Goal: Task Accomplishment & Management: Use online tool/utility

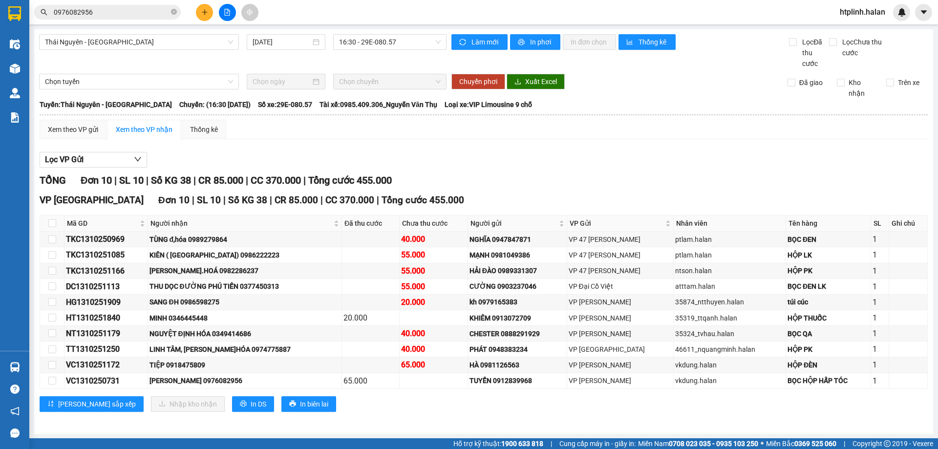
click at [122, 1] on div "Kết quả tìm kiếm ( 6 ) Bộ lọc Mã ĐH Trạng thái Món hàng Thu hộ Tổng cước Chưa c…" at bounding box center [469, 12] width 938 height 24
click at [126, 9] on input "0976082956" at bounding box center [111, 12] width 115 height 11
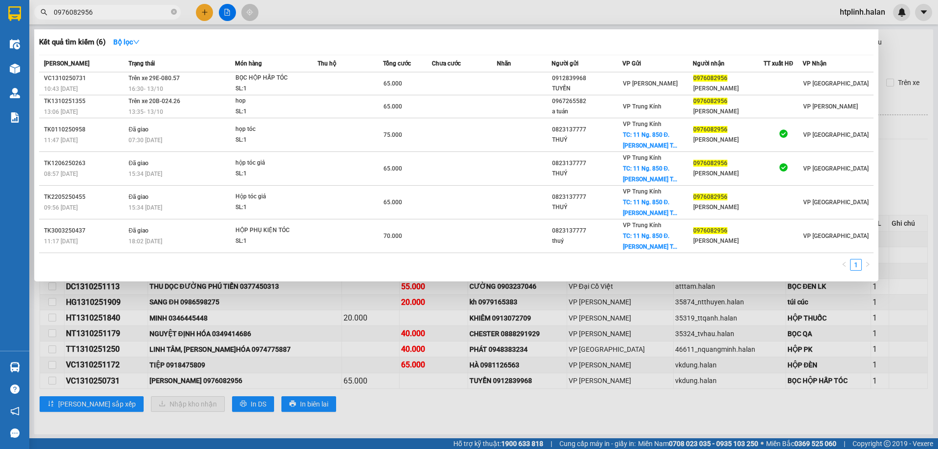
click at [126, 9] on input "0976082956" at bounding box center [111, 12] width 115 height 11
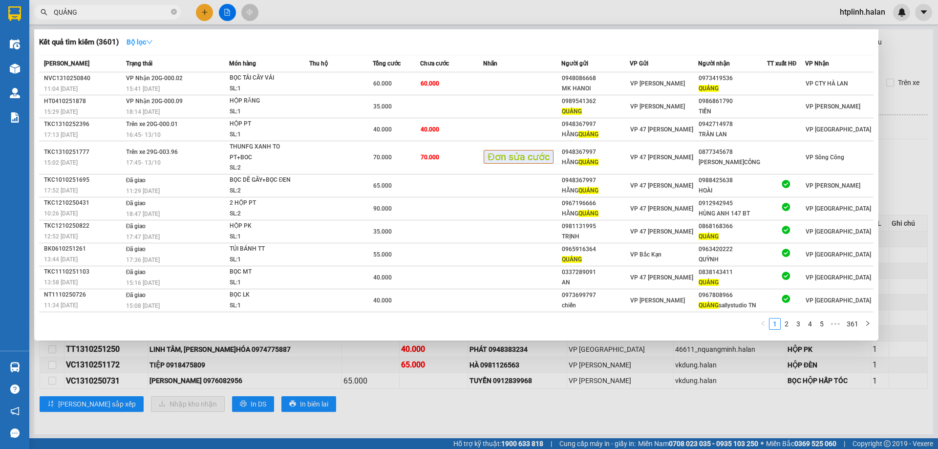
type input "QUẢNG"
click at [142, 42] on strong "Bộ lọc" at bounding box center [139, 42] width 26 height 8
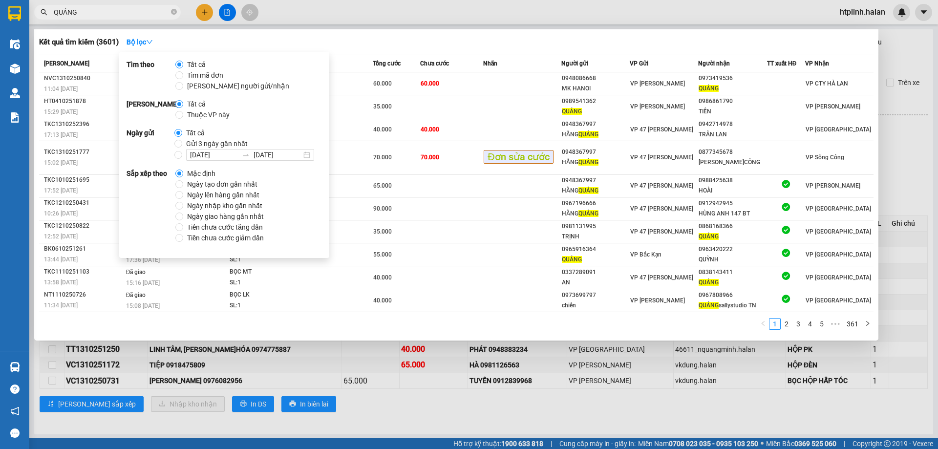
click at [191, 114] on span "Thuộc VP này" at bounding box center [208, 114] width 50 height 11
click at [183, 114] on input "Thuộc VP này" at bounding box center [179, 115] width 8 height 8
radio input "true"
radio input "false"
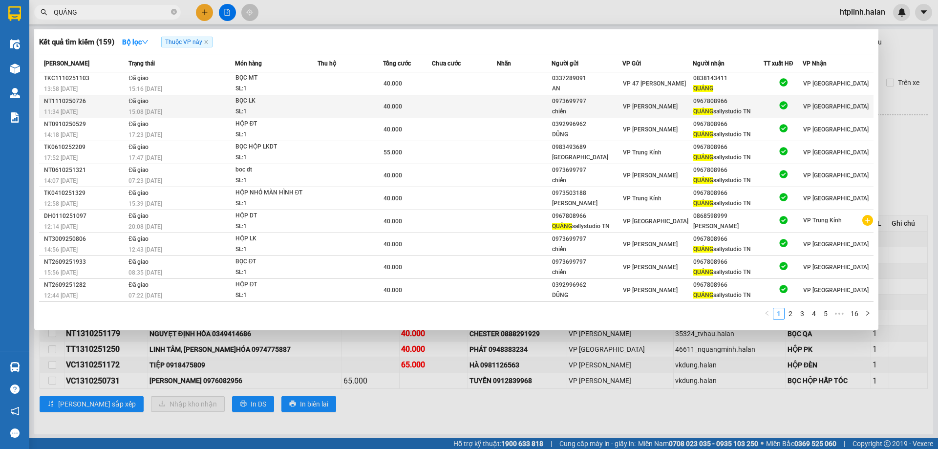
click at [545, 110] on td at bounding box center [524, 106] width 54 height 23
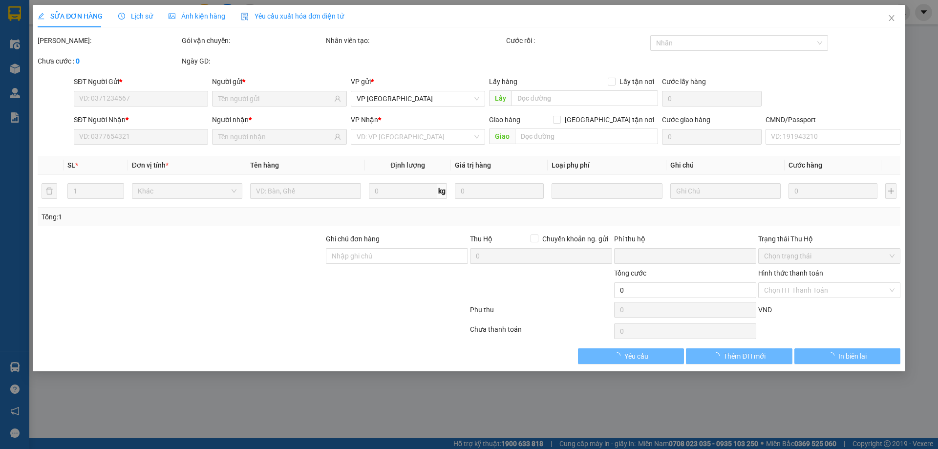
type input "0973699797"
type input "chiến"
type input "0967808966"
type input "QUẢNG sallystudio [GEOGRAPHIC_DATA]"
type input "0"
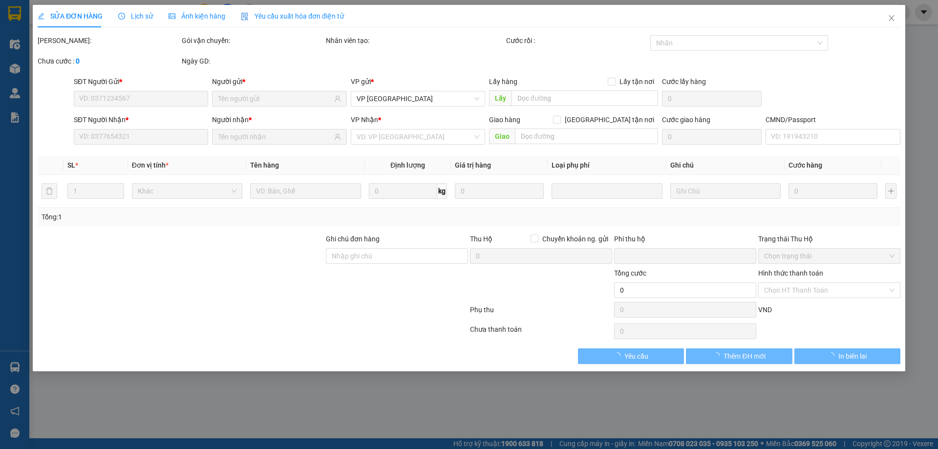
type input "40.000"
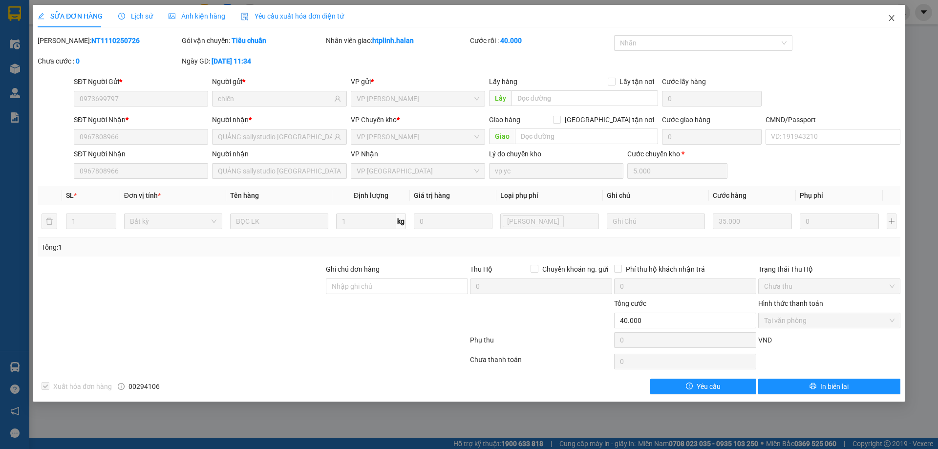
click at [898, 21] on span "Close" at bounding box center [891, 18] width 27 height 27
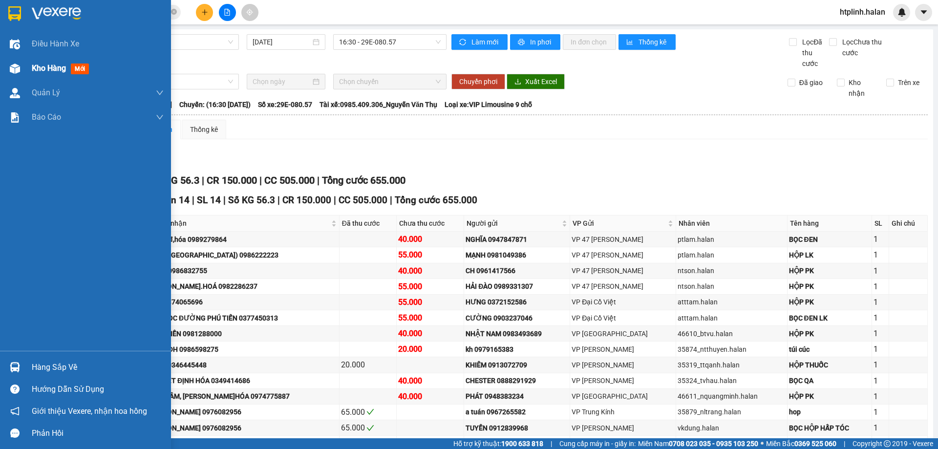
click at [32, 65] on span "Kho hàng" at bounding box center [49, 67] width 34 height 9
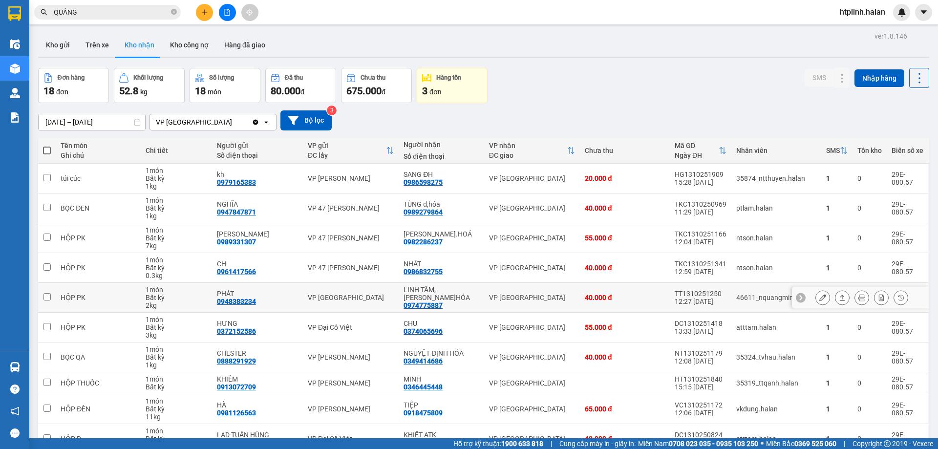
scroll to position [56, 0]
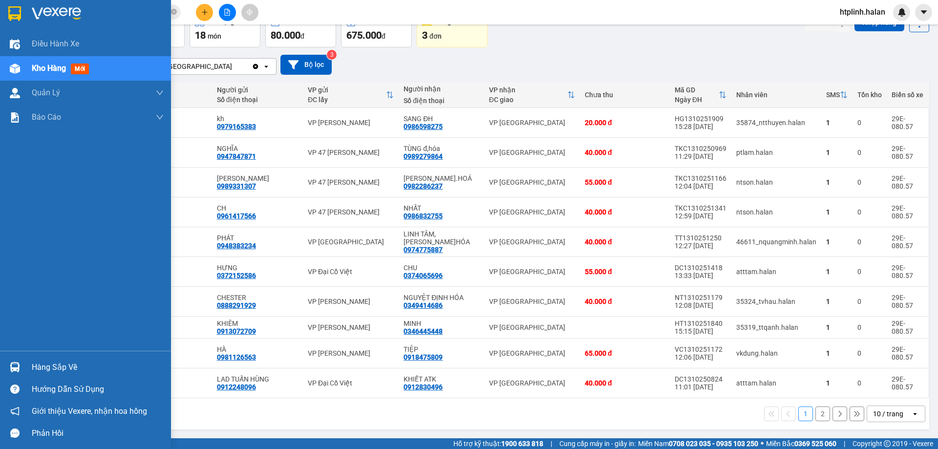
drag, startPoint x: 71, startPoint y: 370, endPoint x: 369, endPoint y: 375, distance: 297.9
click at [71, 369] on div "Hàng sắp về" at bounding box center [98, 367] width 132 height 15
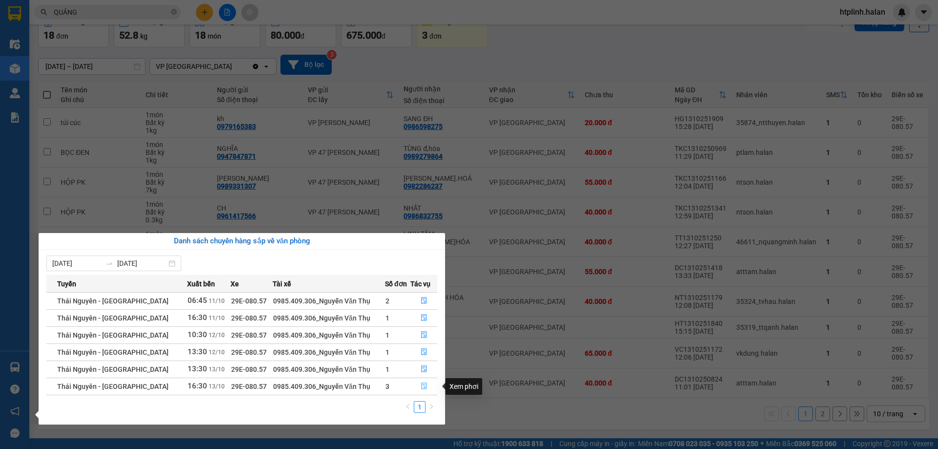
click at [425, 381] on button "button" at bounding box center [424, 386] width 26 height 16
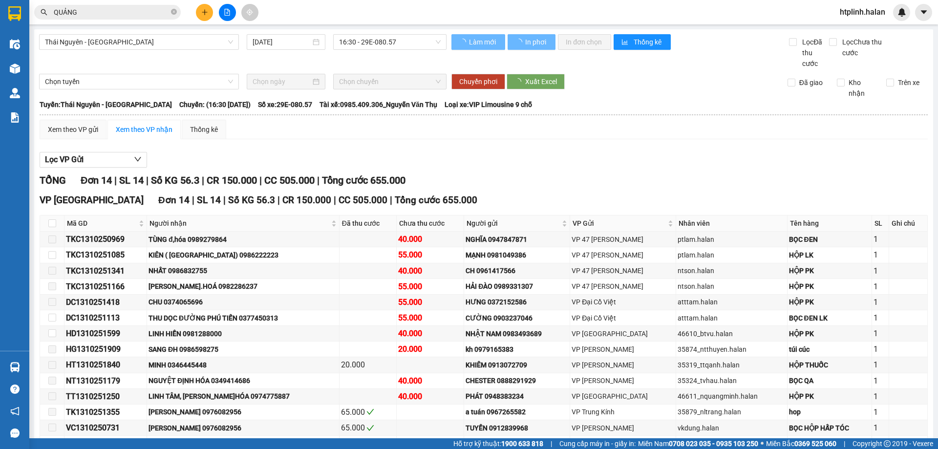
click at [892, 89] on div "Trên xe" at bounding box center [903, 87] width 49 height 21
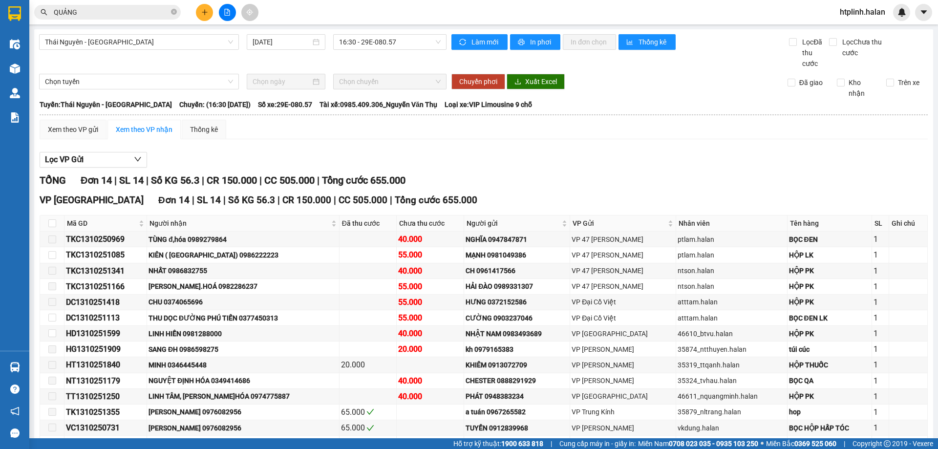
click at [890, 89] on div "Trên xe" at bounding box center [903, 87] width 49 height 21
drag, startPoint x: 888, startPoint y: 85, endPoint x: 883, endPoint y: 81, distance: 6.6
click at [886, 82] on label "Trên xe" at bounding box center [904, 82] width 37 height 11
click at [886, 81] on input "Trên xe" at bounding box center [890, 83] width 8 height 8
checkbox input "true"
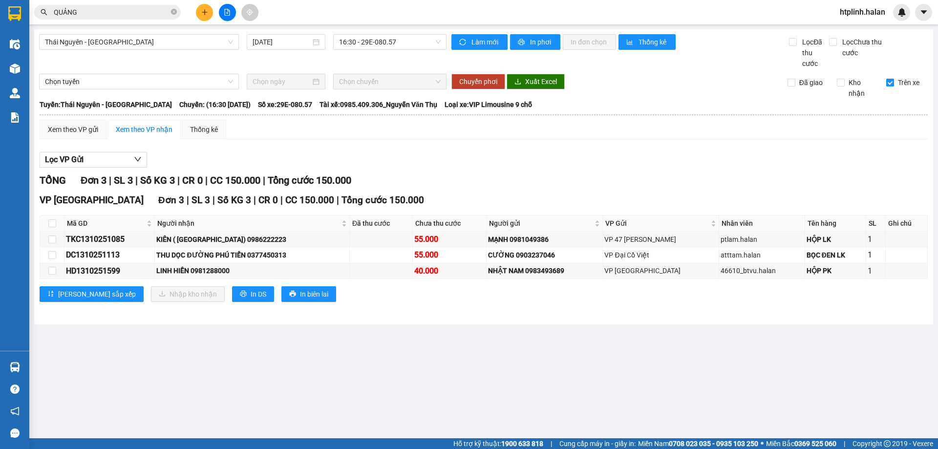
click at [883, 81] on div "Trên xe" at bounding box center [903, 87] width 49 height 21
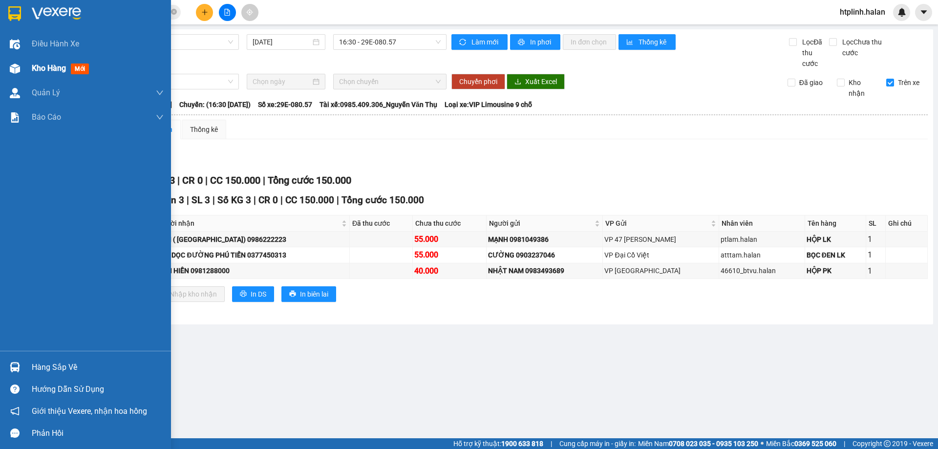
click at [10, 75] on div at bounding box center [14, 68] width 17 height 17
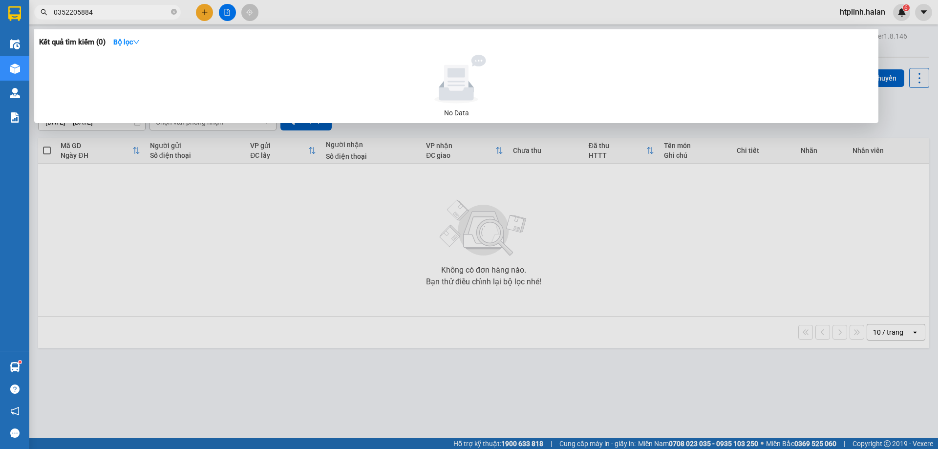
click at [199, 11] on div at bounding box center [469, 224] width 938 height 449
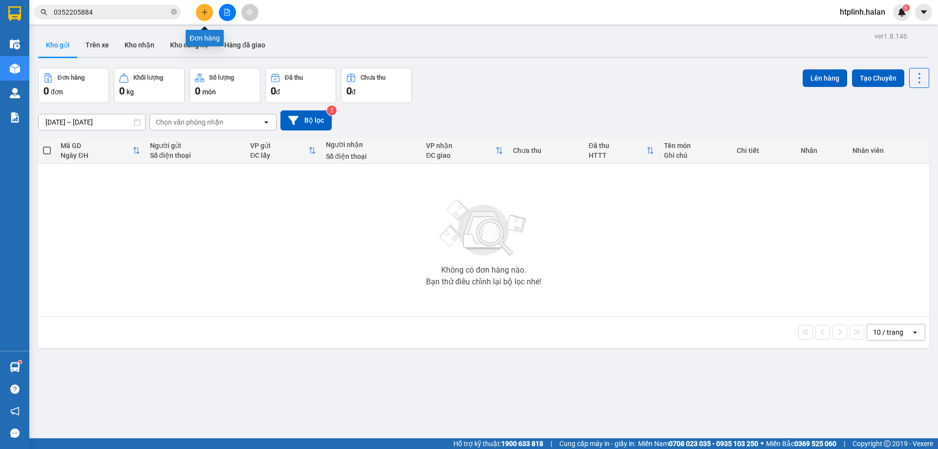
click at [199, 11] on button at bounding box center [204, 12] width 17 height 17
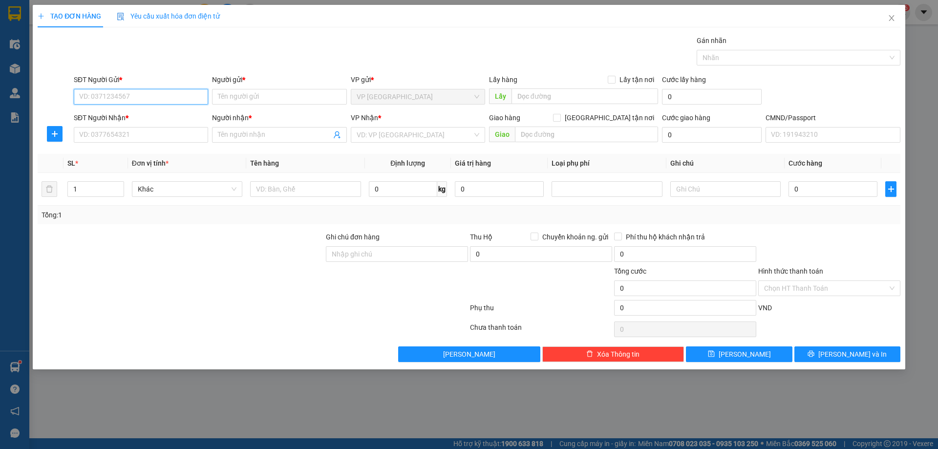
paste input "0967808966"
type input "0967808966"
click at [129, 114] on div "0967808966 - QUẢNG sallystudio [GEOGRAPHIC_DATA]" at bounding box center [164, 116] width 169 height 11
type input "QUẢNG sallystudio [GEOGRAPHIC_DATA]"
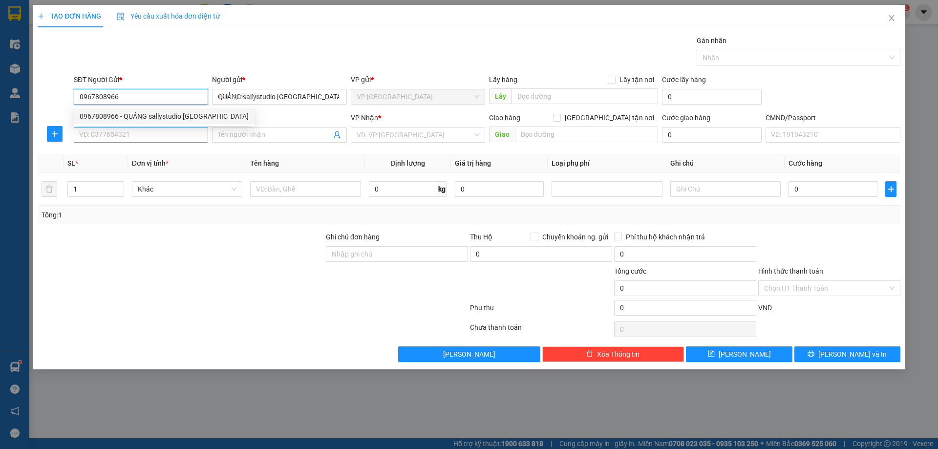
type input "0967808966"
click at [126, 141] on input "SĐT Người Nhận *" at bounding box center [141, 135] width 134 height 16
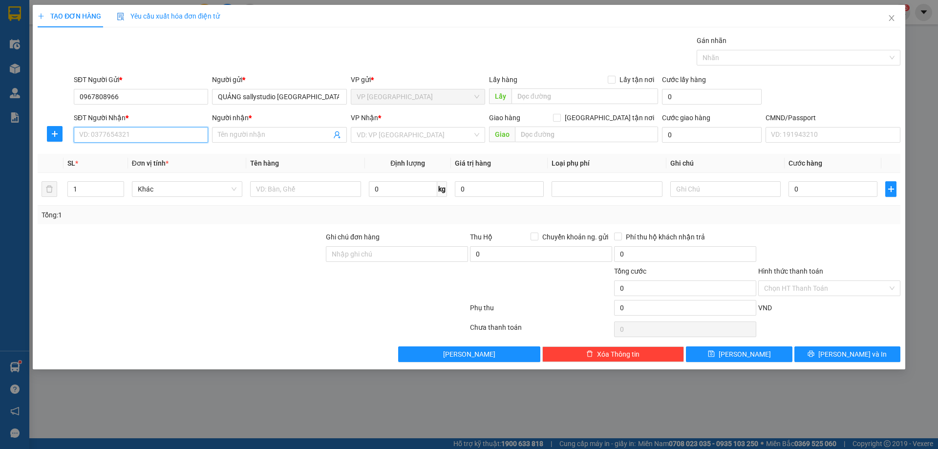
paste input "0967808966"
click at [144, 129] on input "0967808966" at bounding box center [141, 135] width 134 height 16
click at [140, 142] on div "SĐT Người Nhận * 0967808966 0967808966" at bounding box center [141, 129] width 134 height 34
click at [140, 140] on input "0967808966" at bounding box center [141, 135] width 134 height 16
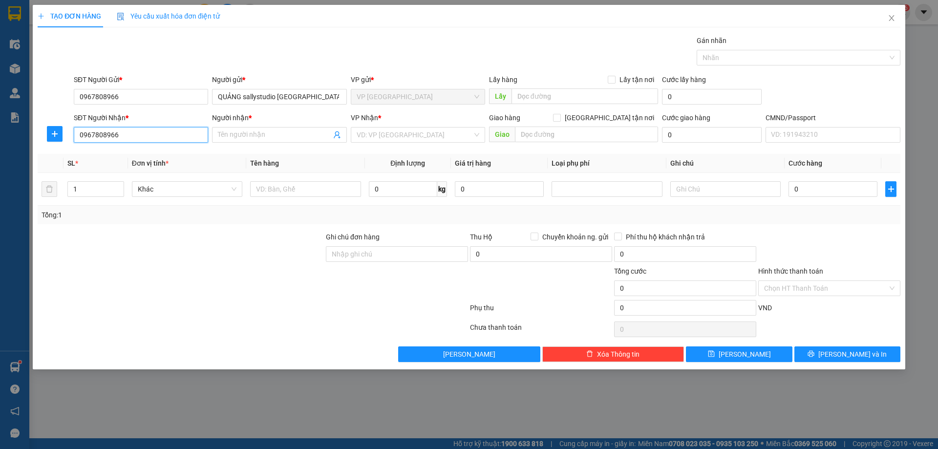
click at [140, 140] on input "0967808966" at bounding box center [141, 135] width 134 height 16
paste input "73699797"
type input "0973699797"
click at [51, 135] on icon "plus" at bounding box center [55, 134] width 8 height 8
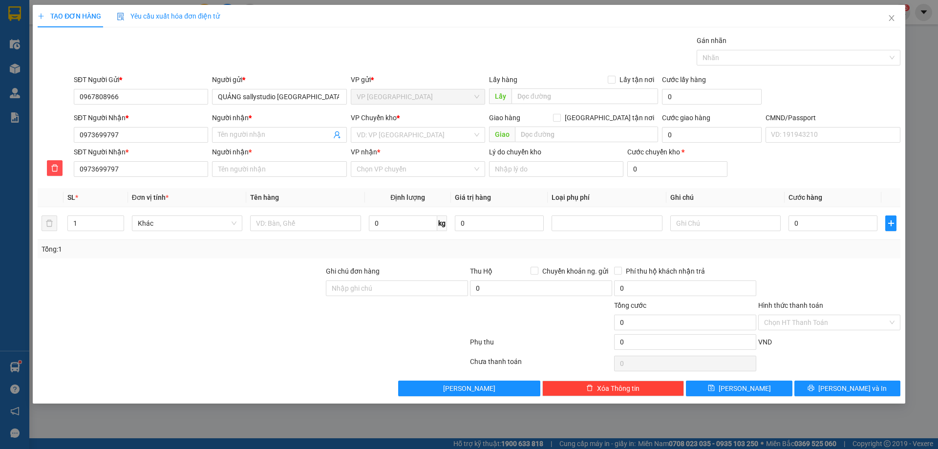
click at [161, 159] on div "SĐT Người Nhận *" at bounding box center [141, 154] width 134 height 15
click at [149, 171] on input "0973699797" at bounding box center [141, 169] width 134 height 16
click at [133, 127] on input "0973699797" at bounding box center [141, 135] width 134 height 16
drag, startPoint x: 130, startPoint y: 151, endPoint x: 144, endPoint y: 161, distance: 17.2
click at [130, 152] on div "0973699797 - chiến" at bounding box center [141, 154] width 123 height 11
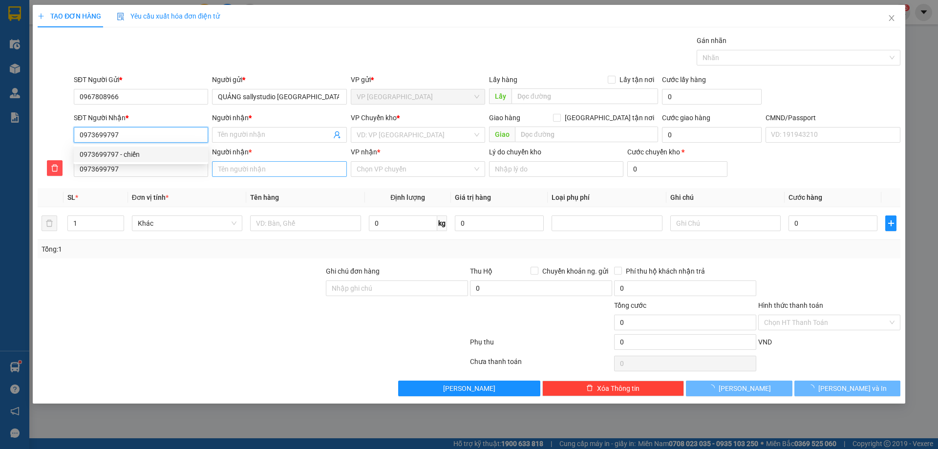
type input "chiến"
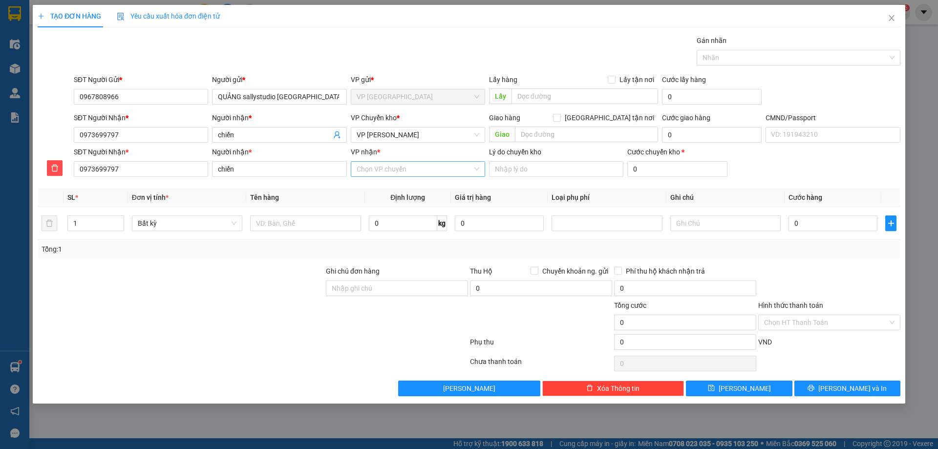
click at [359, 174] on input "VP nhận *" at bounding box center [414, 169] width 116 height 15
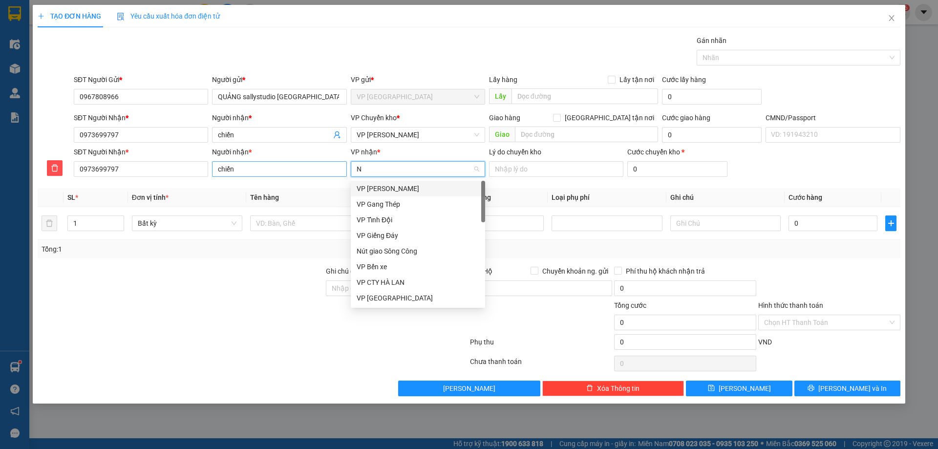
type input "NT"
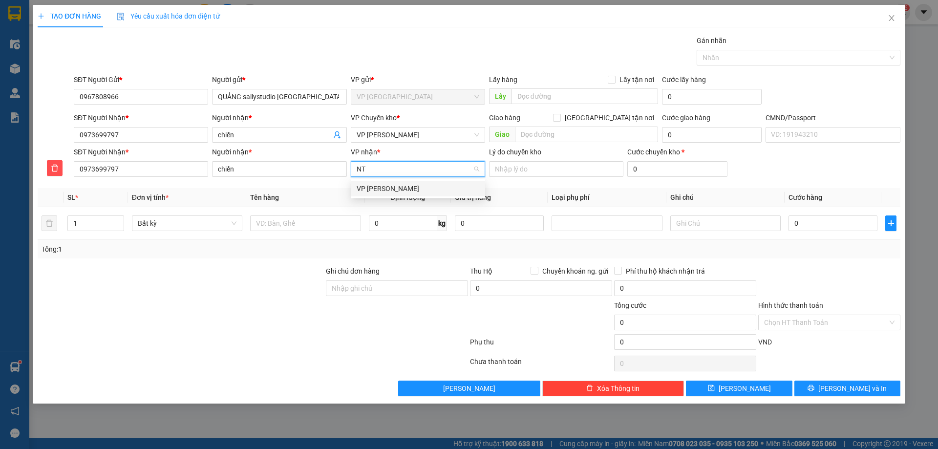
drag, startPoint x: 363, startPoint y: 189, endPoint x: 369, endPoint y: 144, distance: 45.9
click at [363, 189] on div "VP [PERSON_NAME]" at bounding box center [417, 188] width 123 height 11
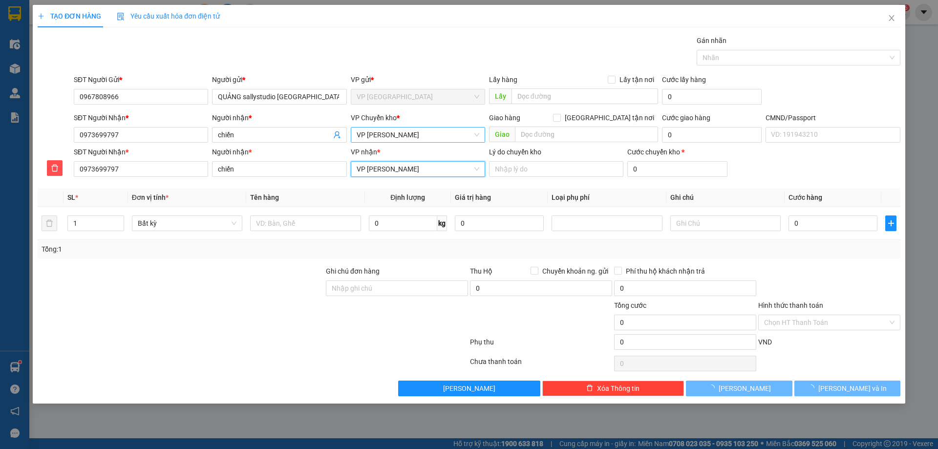
click at [369, 141] on div "VP Chuyển kho * VP [PERSON_NAME]" at bounding box center [418, 129] width 134 height 34
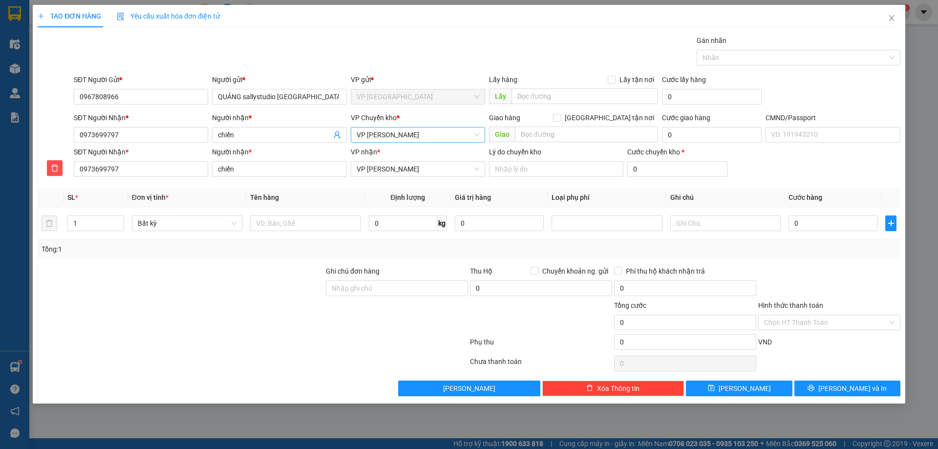
click at [369, 141] on span "VP [PERSON_NAME]" at bounding box center [417, 134] width 123 height 15
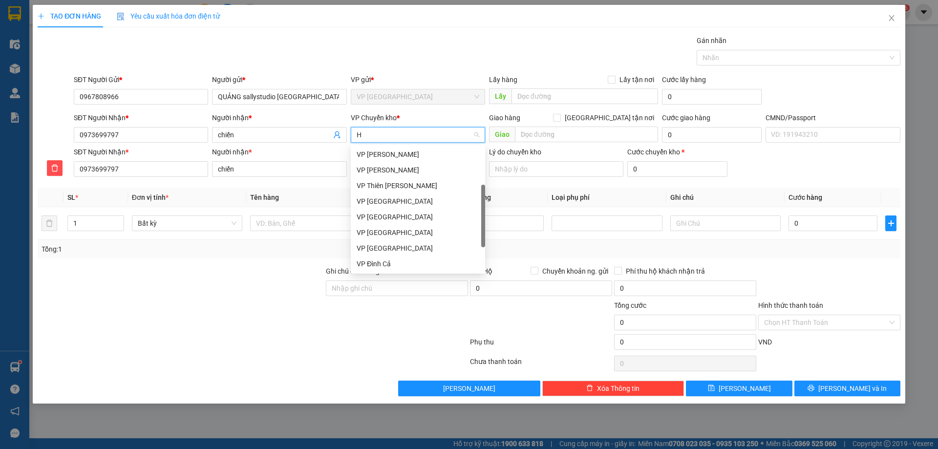
type input "HG"
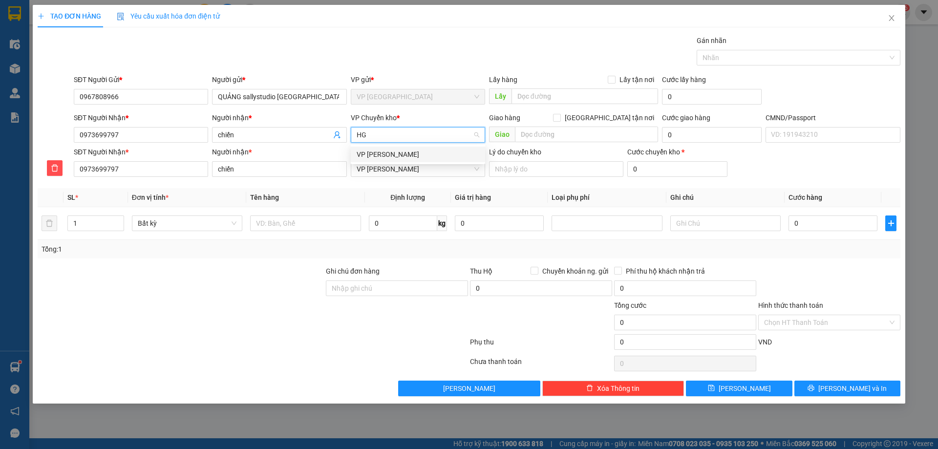
scroll to position [0, 0]
click at [363, 156] on div "VP [PERSON_NAME]" at bounding box center [417, 154] width 123 height 11
click at [312, 198] on th "Tên hàng" at bounding box center [305, 197] width 118 height 19
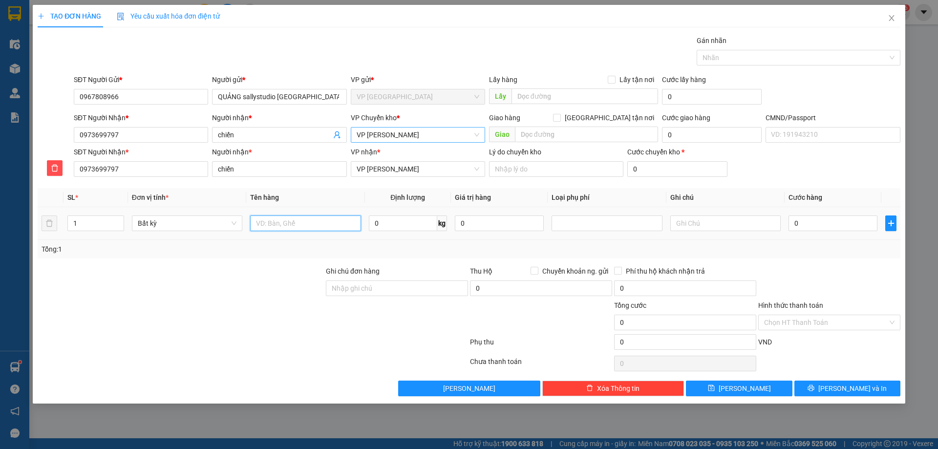
click at [310, 220] on input "text" at bounding box center [305, 223] width 110 height 16
type input "HỘP DT"
click at [402, 223] on input "0" at bounding box center [403, 223] width 68 height 16
type input "0.2"
drag, startPoint x: 431, startPoint y: 235, endPoint x: 571, endPoint y: 290, distance: 150.4
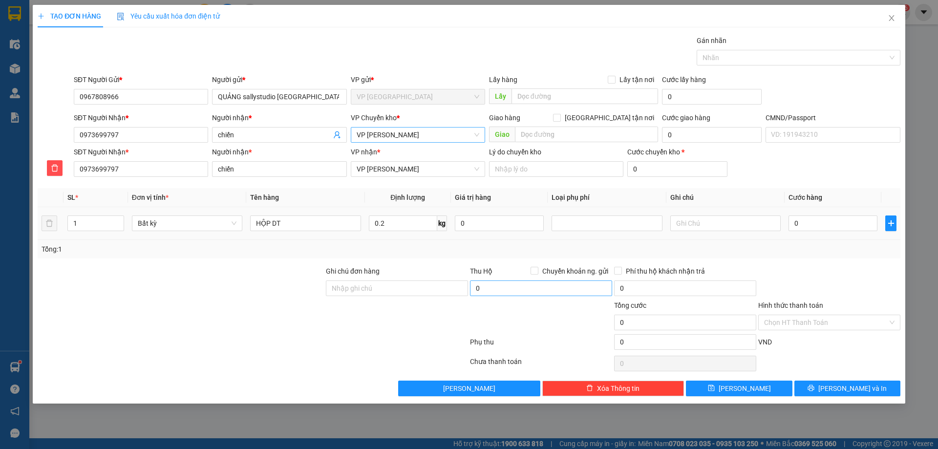
click at [432, 235] on td "0.2 kg" at bounding box center [408, 223] width 86 height 33
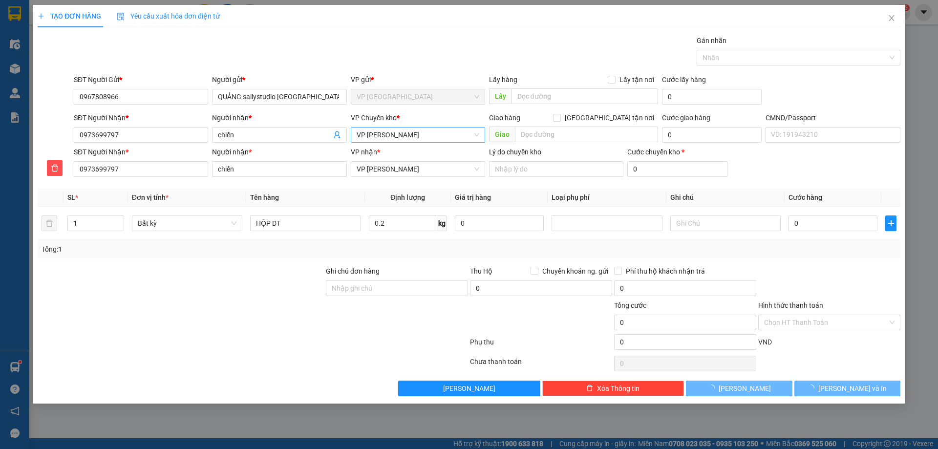
type input "40.000"
click at [845, 391] on span "[PERSON_NAME] và In" at bounding box center [852, 388] width 68 height 11
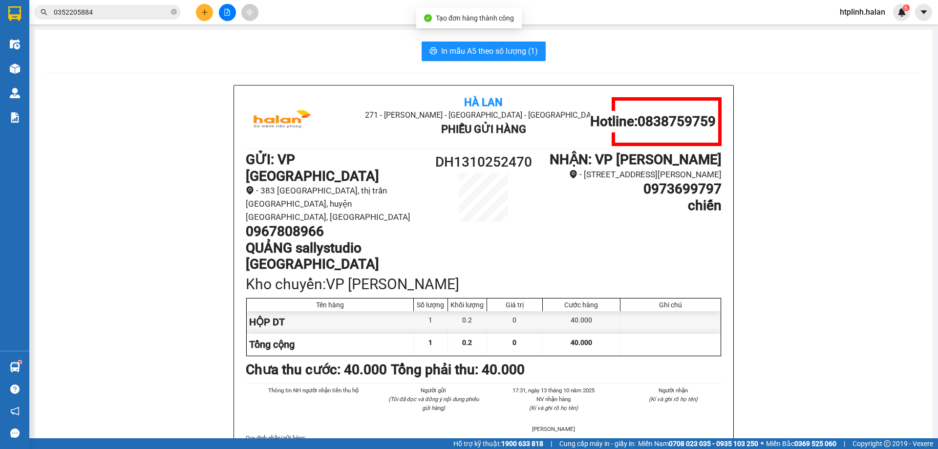
click at [483, 52] on span "In mẫu A5 theo số lượng (1)" at bounding box center [489, 51] width 97 height 12
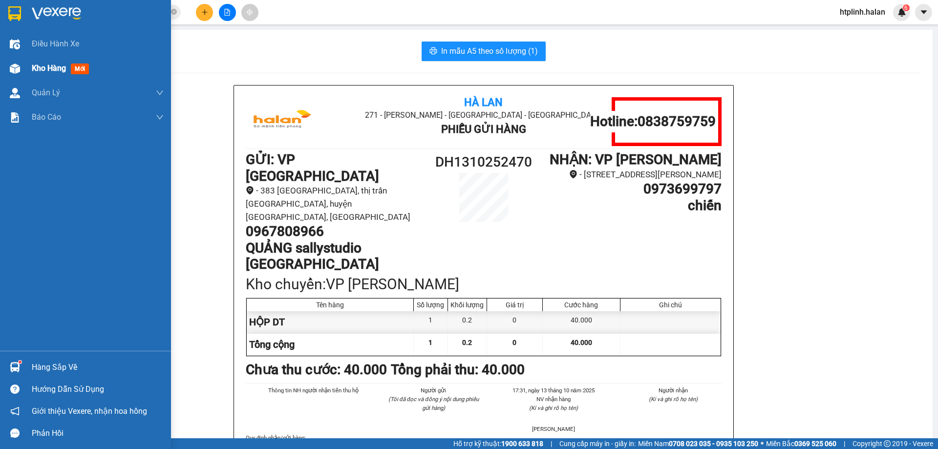
click at [13, 66] on img at bounding box center [15, 68] width 10 height 10
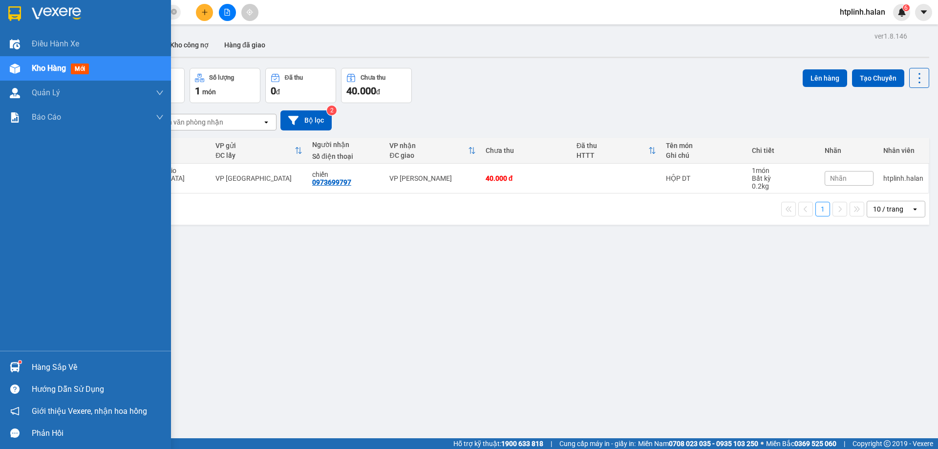
click at [9, 375] on div at bounding box center [14, 366] width 17 height 17
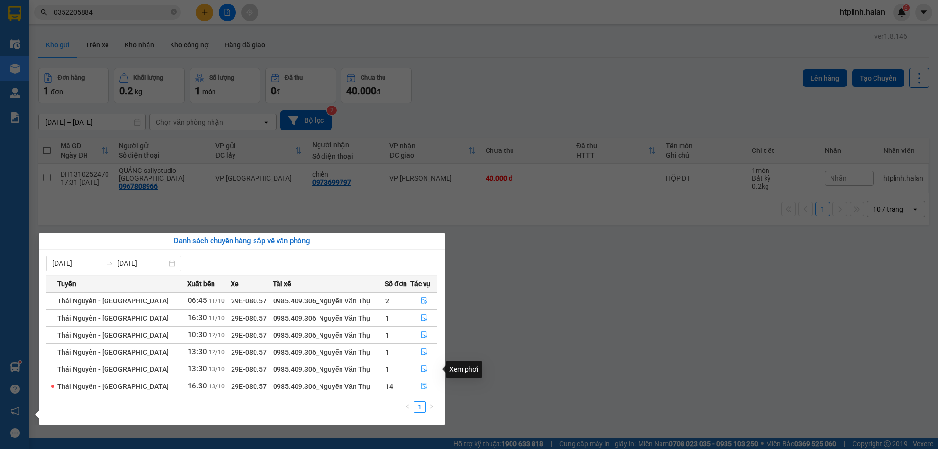
drag, startPoint x: 424, startPoint y: 382, endPoint x: 419, endPoint y: 380, distance: 5.1
click at [423, 382] on button "button" at bounding box center [424, 386] width 26 height 16
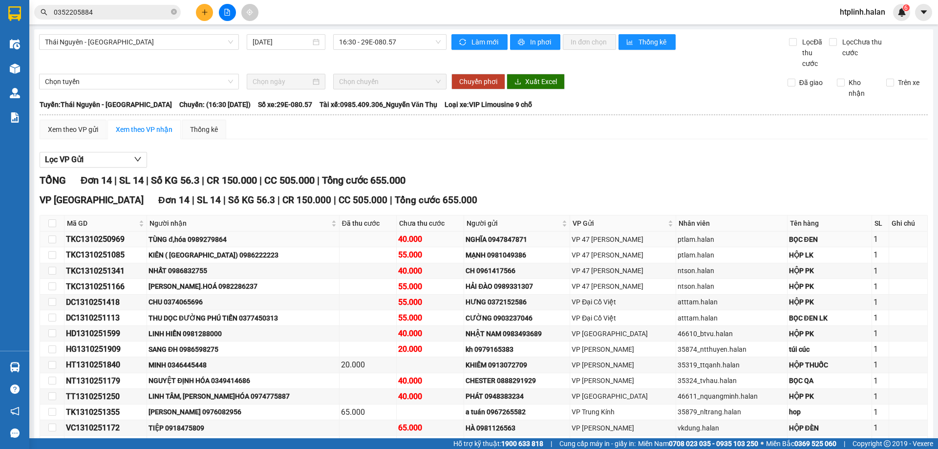
click at [209, 234] on div "TÙNG đ,hóa 0989279864" at bounding box center [242, 239] width 189 height 11
click at [188, 247] on td "KIÊN ( [GEOGRAPHIC_DATA]) 0986222223" at bounding box center [243, 255] width 192 height 16
click at [190, 265] on div "NHẤT 0986832755" at bounding box center [242, 270] width 189 height 11
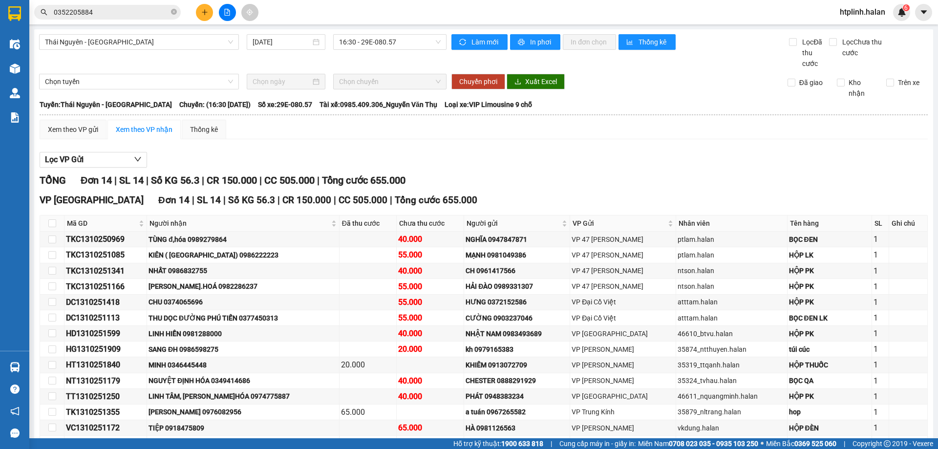
click at [131, 16] on input "0352205884" at bounding box center [111, 12] width 115 height 11
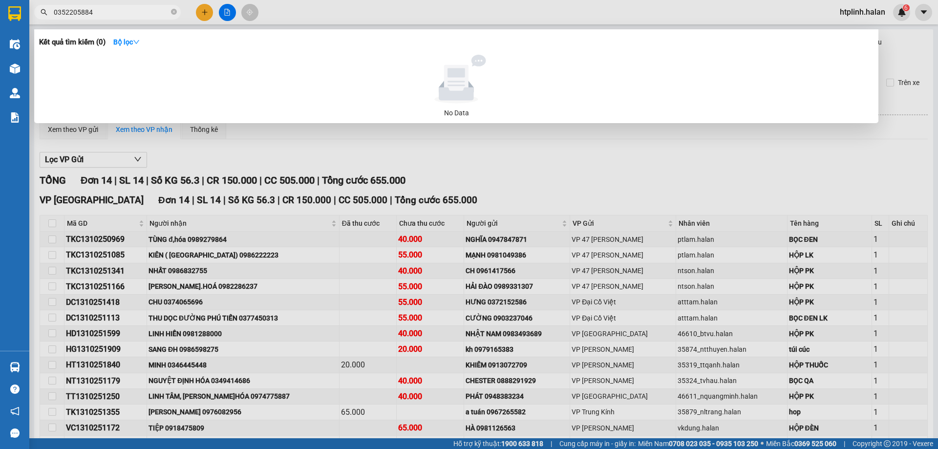
click at [131, 16] on input "0352205884" at bounding box center [111, 12] width 115 height 11
paste input "986832755"
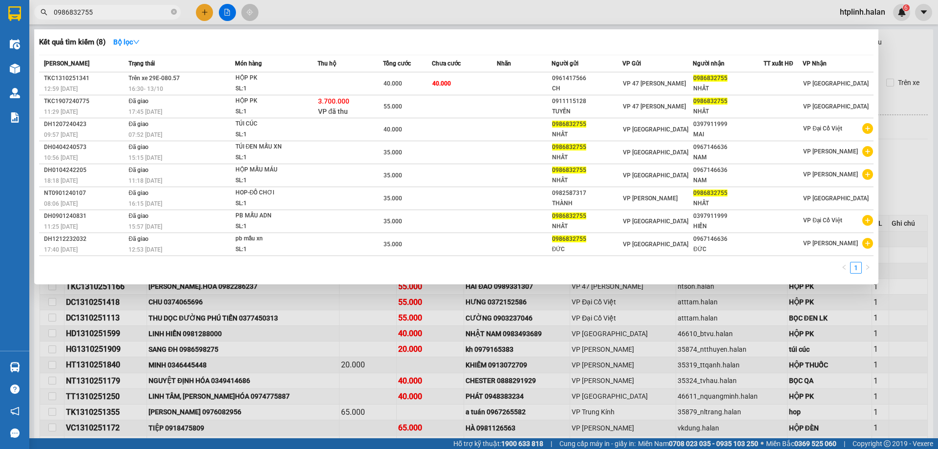
drag, startPoint x: 310, startPoint y: 335, endPoint x: 315, endPoint y: 334, distance: 5.9
click at [311, 335] on div at bounding box center [469, 224] width 938 height 449
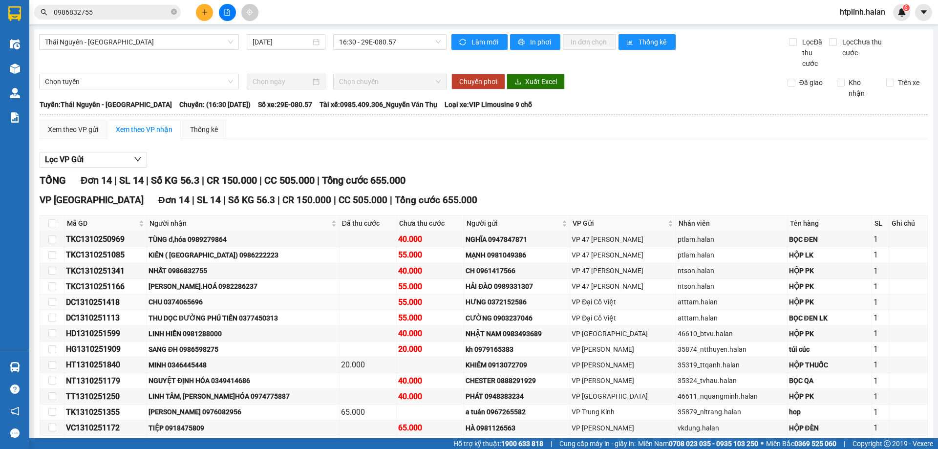
click at [195, 296] on div "CHU 0374065696" at bounding box center [242, 301] width 189 height 11
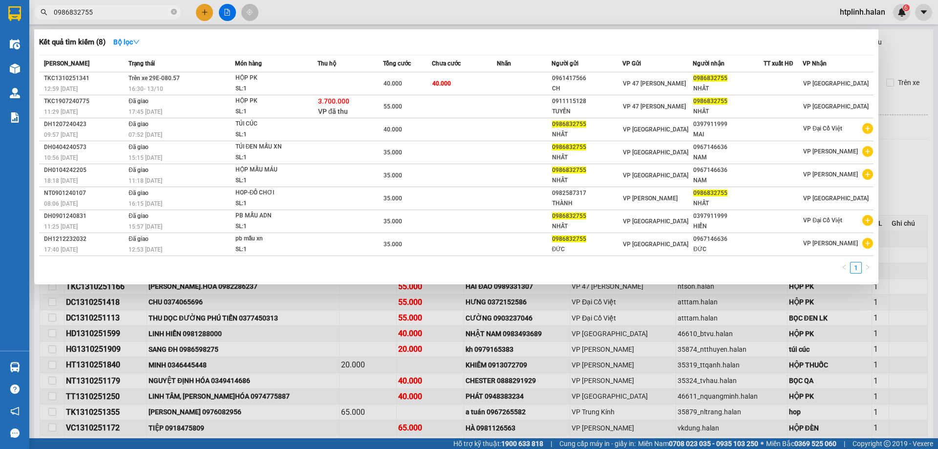
click at [114, 13] on input "0986832755" at bounding box center [111, 12] width 115 height 11
paste input "374065696"
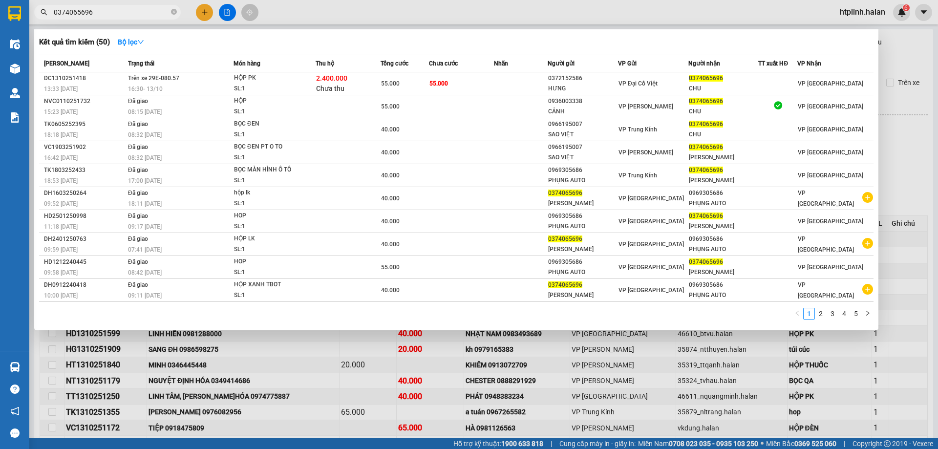
click at [317, 368] on div at bounding box center [469, 224] width 938 height 449
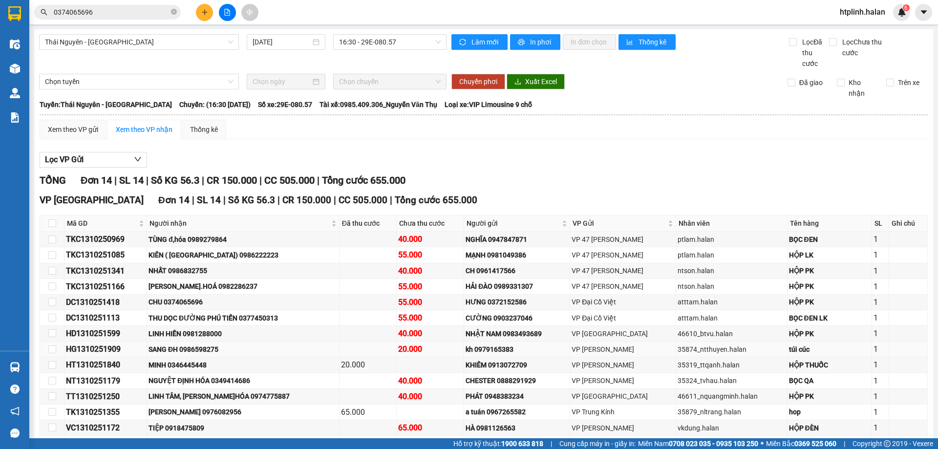
click at [209, 344] on div "SANG ĐH 0986598275" at bounding box center [242, 349] width 189 height 11
click at [145, 8] on input "0374065696" at bounding box center [111, 12] width 115 height 11
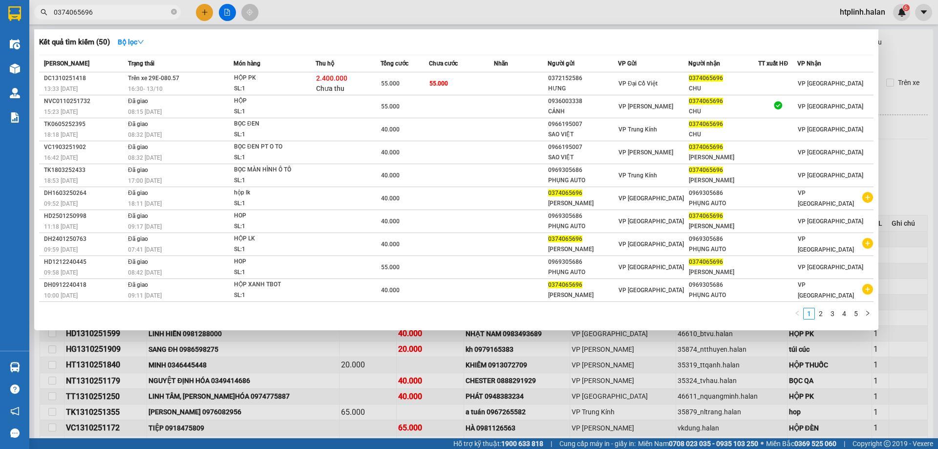
click at [145, 8] on input "0374065696" at bounding box center [111, 12] width 115 height 11
paste input "986598275"
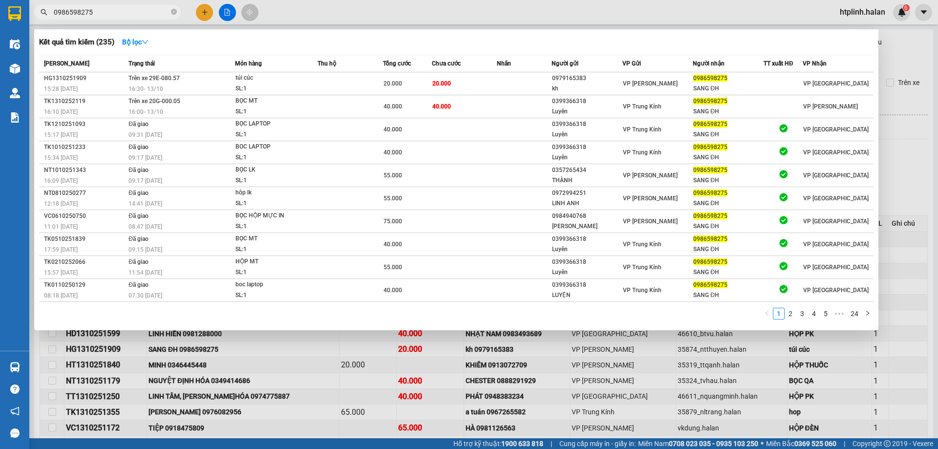
click at [235, 415] on div at bounding box center [469, 224] width 938 height 449
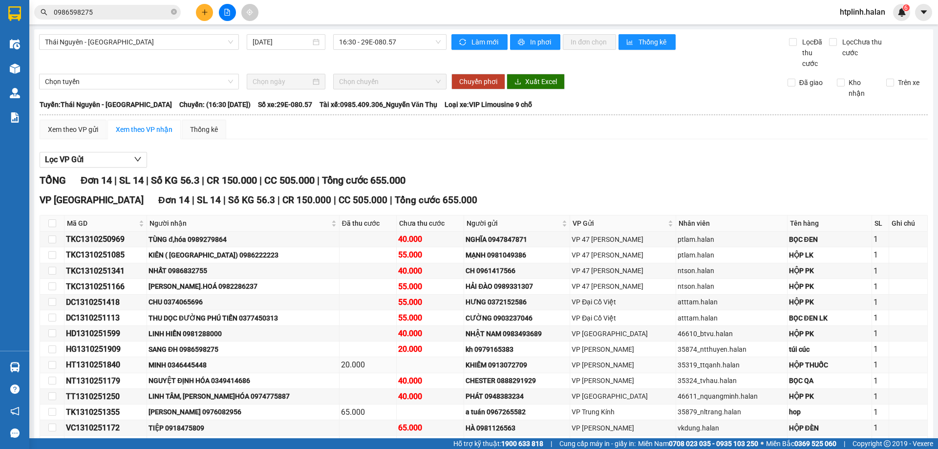
click at [195, 359] on div "MINH 0346445448" at bounding box center [242, 364] width 189 height 11
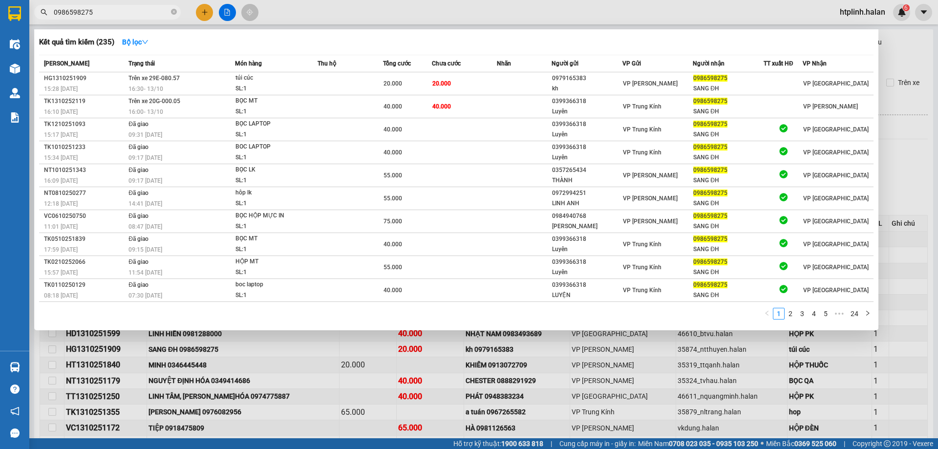
click at [120, 8] on input "0986598275" at bounding box center [111, 12] width 115 height 11
paste input "346445448"
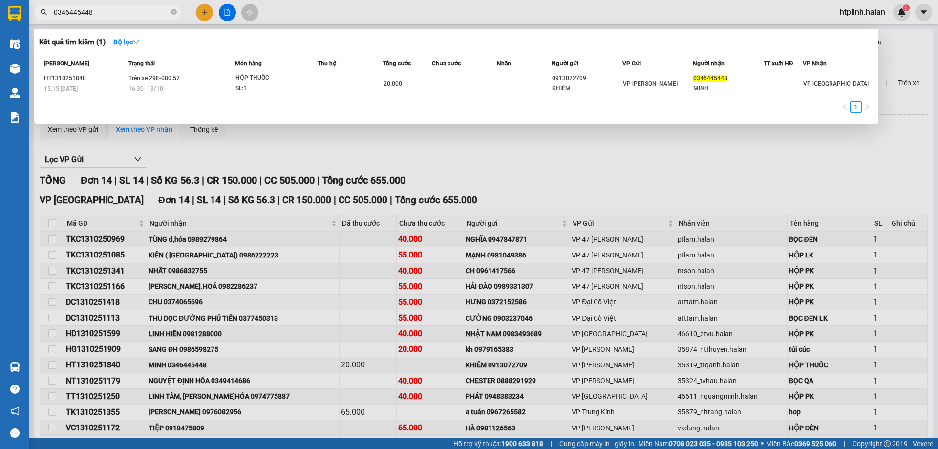
drag, startPoint x: 421, startPoint y: 303, endPoint x: 432, endPoint y: 259, distance: 44.8
click at [421, 302] on div at bounding box center [469, 224] width 938 height 449
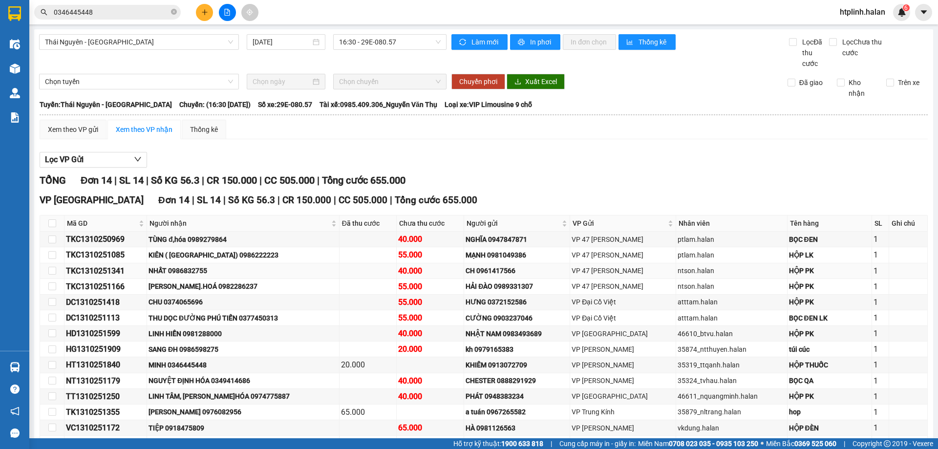
click at [203, 263] on td "NHẤT 0986832755" at bounding box center [243, 271] width 192 height 16
drag, startPoint x: 384, startPoint y: 220, endPoint x: 449, endPoint y: 224, distance: 65.1
click at [449, 263] on tr "TKC1310251341 NHẤT 0986832755 40.000 CH 0961417566 VP 47 [PERSON_NAME].halan HỘ…" at bounding box center [483, 271] width 887 height 16
click at [341, 263] on td at bounding box center [367, 271] width 57 height 16
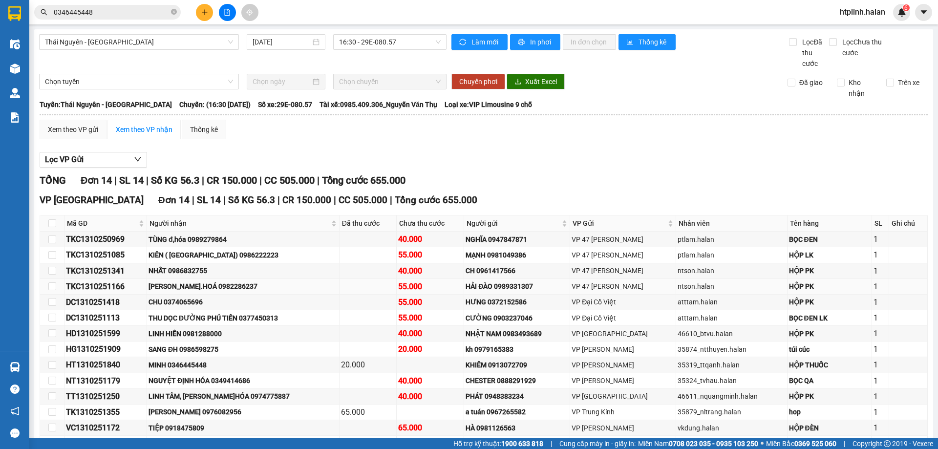
click at [210, 281] on div "[PERSON_NAME].HOÁ 0982286237" at bounding box center [242, 286] width 189 height 11
click at [276, 281] on div "[PERSON_NAME].HOÁ 0982286237" at bounding box center [242, 286] width 189 height 11
click at [220, 281] on div "[PERSON_NAME].HOÁ 0982286237" at bounding box center [242, 286] width 189 height 11
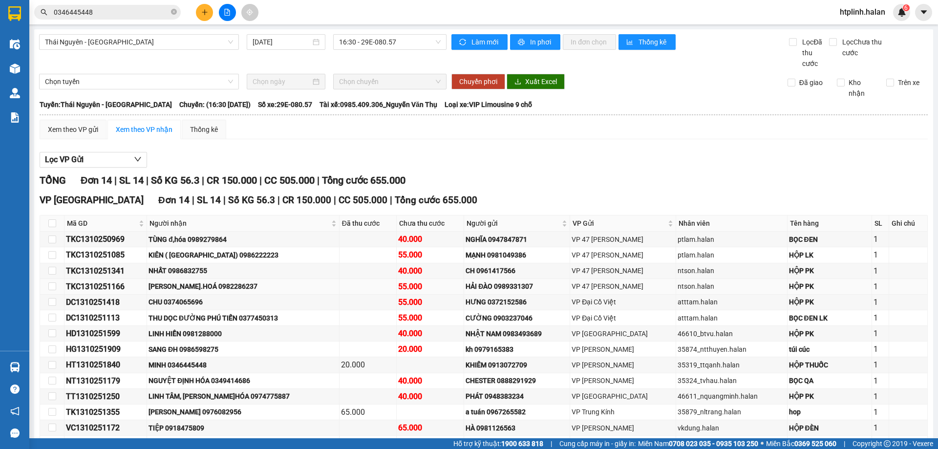
click at [230, 281] on div "[PERSON_NAME].HOÁ 0982286237" at bounding box center [242, 286] width 189 height 11
drag, startPoint x: 493, startPoint y: 189, endPoint x: 524, endPoint y: 193, distance: 30.7
click at [524, 234] on div "NGHĨA 0947847871" at bounding box center [516, 239] width 103 height 11
click at [202, 296] on div "CHU 0374065696" at bounding box center [242, 301] width 189 height 11
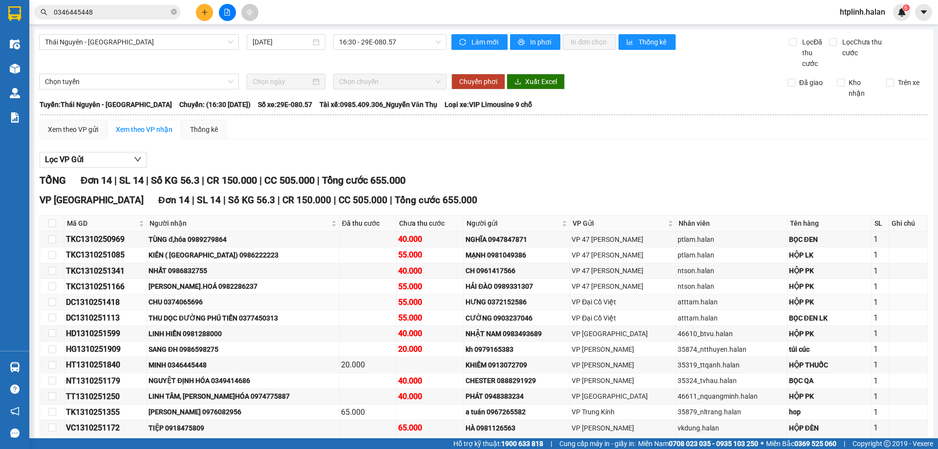
click at [202, 296] on div "CHU 0374065696" at bounding box center [242, 301] width 189 height 11
click at [326, 279] on td "[PERSON_NAME].HOÁ 0982286237" at bounding box center [243, 287] width 192 height 16
click at [265, 296] on div "CHU 0374065696" at bounding box center [242, 301] width 189 height 11
click at [245, 296] on div "CHU 0374065696" at bounding box center [242, 301] width 189 height 11
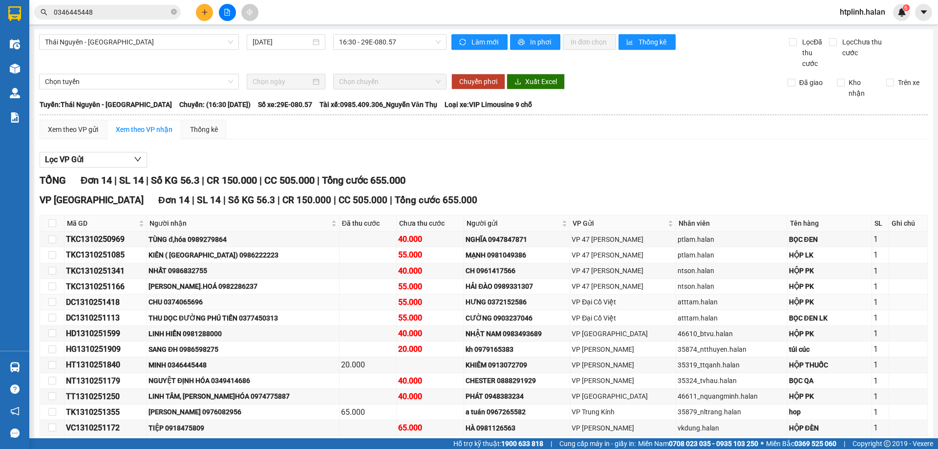
click at [245, 296] on div "CHU 0374065696" at bounding box center [242, 301] width 189 height 11
click at [281, 296] on div "CHU 0374065696" at bounding box center [242, 301] width 189 height 11
click at [213, 296] on div "CHU 0374065696" at bounding box center [242, 301] width 189 height 11
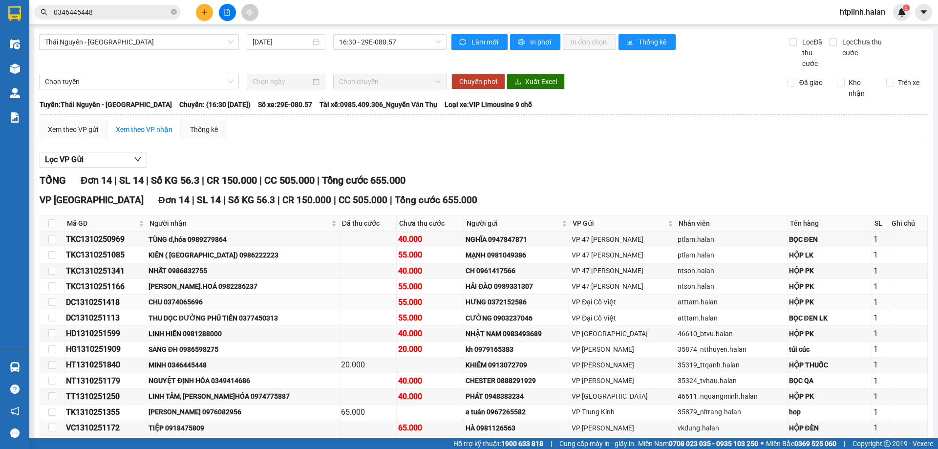
click at [203, 296] on div "CHU 0374065696" at bounding box center [242, 301] width 189 height 11
click at [214, 296] on div "CHU 0374065696" at bounding box center [242, 301] width 189 height 11
click at [233, 296] on div "CHU 0374065696" at bounding box center [242, 301] width 189 height 11
click at [188, 296] on div "CHU 0374065696" at bounding box center [242, 301] width 189 height 11
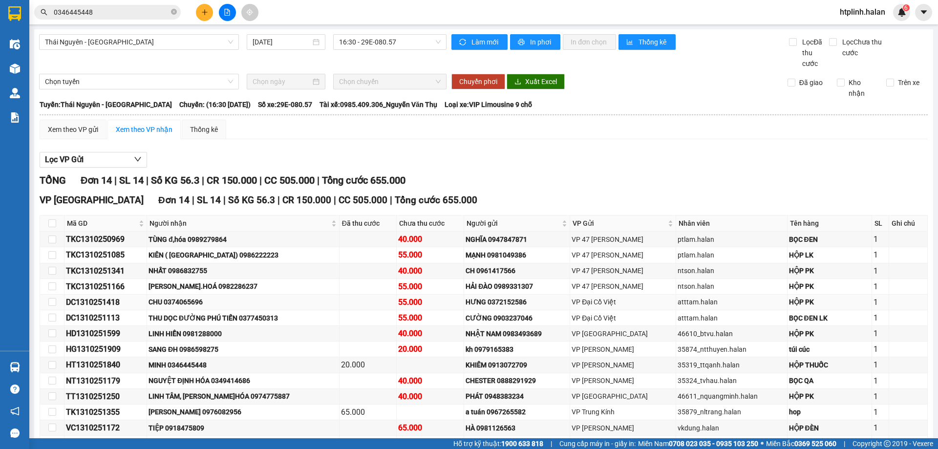
click at [188, 296] on div "CHU 0374065696" at bounding box center [242, 301] width 189 height 11
click at [351, 310] on td at bounding box center [367, 318] width 57 height 16
click at [249, 328] on div "LINH HIỀN 0981288000" at bounding box center [242, 333] width 189 height 11
drag, startPoint x: 352, startPoint y: 234, endPoint x: 429, endPoint y: 246, distance: 77.6
click at [429, 246] on tbody "TKC1310250969 TÙNG đ,hóa 0989279864 40.000 NGHĨA 0947847871 VP 47 [PERSON_NAME]…" at bounding box center [483, 341] width 887 height 220
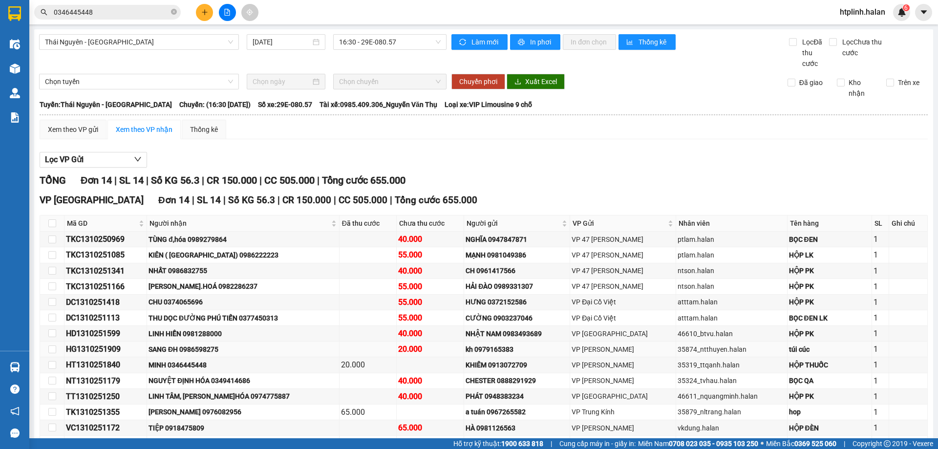
click at [257, 344] on div "SANG ĐH 0986598275" at bounding box center [242, 349] width 189 height 11
click at [207, 359] on div "MINH 0346445448" at bounding box center [242, 364] width 189 height 11
click at [233, 375] on div "NGUYỆT ĐỊNH HÓA 0349414686" at bounding box center [242, 380] width 189 height 11
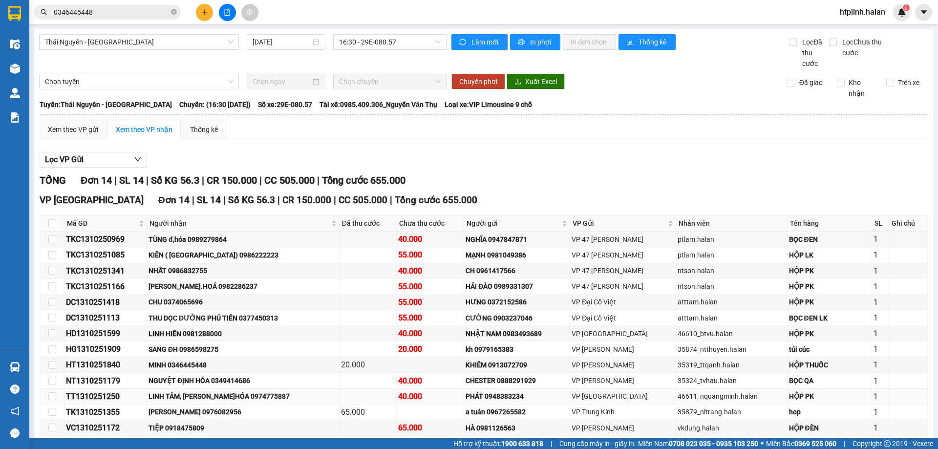
click at [248, 389] on td "LINH TÂM, [PERSON_NAME]HÓA 0974775887" at bounding box center [243, 397] width 192 height 16
click at [236, 391] on div "LINH TÂM, [PERSON_NAME]HÓA 0974775887" at bounding box center [242, 396] width 189 height 11
click at [253, 389] on td "LINH TÂM, [PERSON_NAME]HÓA 0974775887" at bounding box center [243, 397] width 192 height 16
click at [215, 406] on div "[PERSON_NAME] 0976082956" at bounding box center [242, 411] width 189 height 11
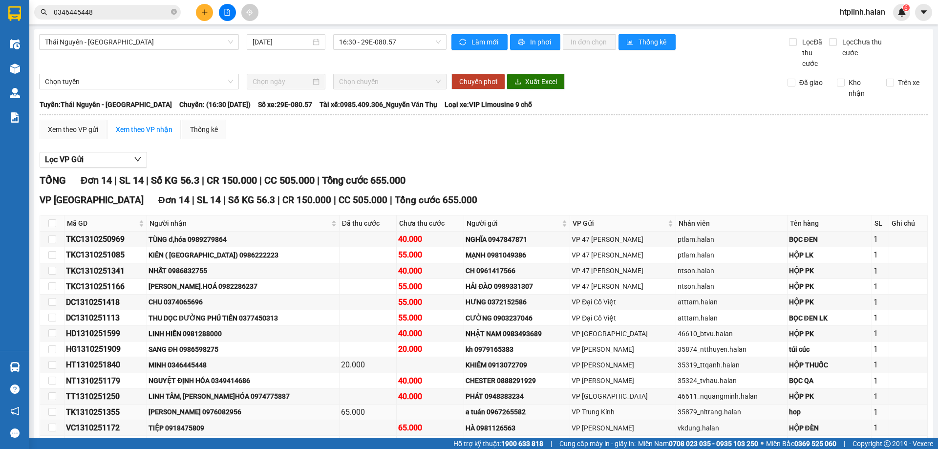
click at [215, 406] on div "[PERSON_NAME] 0976082956" at bounding box center [242, 411] width 189 height 11
click at [252, 406] on div "[PERSON_NAME] 0976082956" at bounding box center [242, 411] width 189 height 11
click at [197, 422] on div "TIỆP 0918475809" at bounding box center [242, 427] width 189 height 11
click at [251, 422] on div "TIỆP 0918475809" at bounding box center [242, 427] width 189 height 11
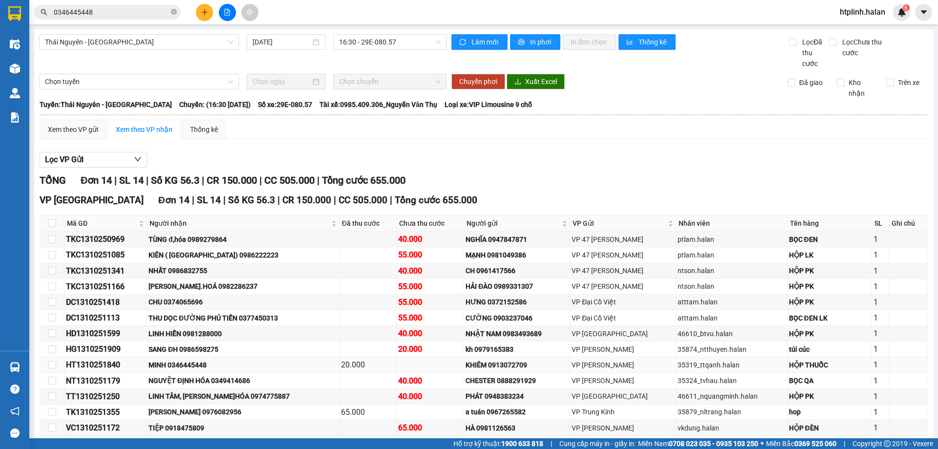
click at [189, 359] on div "MINH 0346445448" at bounding box center [242, 364] width 189 height 11
click at [218, 359] on div "MINH 0346445448" at bounding box center [242, 364] width 189 height 11
drag, startPoint x: 454, startPoint y: 314, endPoint x: 489, endPoint y: 321, distance: 36.4
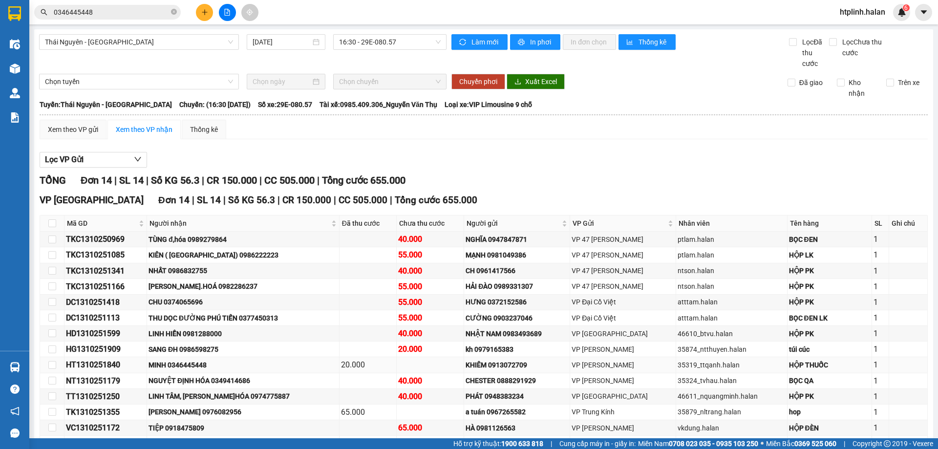
click at [489, 357] on tr "HT1310251840 MINH 0346445448 20.000 KHIÊM 0913072709 VP [PERSON_NAME] 35319_ttq…" at bounding box center [483, 365] width 887 height 16
click at [489, 359] on div "KHIÊM 0913072709" at bounding box center [516, 364] width 103 height 11
click at [239, 375] on div "NGUYỆT ĐỊNH HÓA 0349414686" at bounding box center [242, 380] width 189 height 11
click at [214, 406] on div "[PERSON_NAME] 0976082956" at bounding box center [242, 411] width 189 height 11
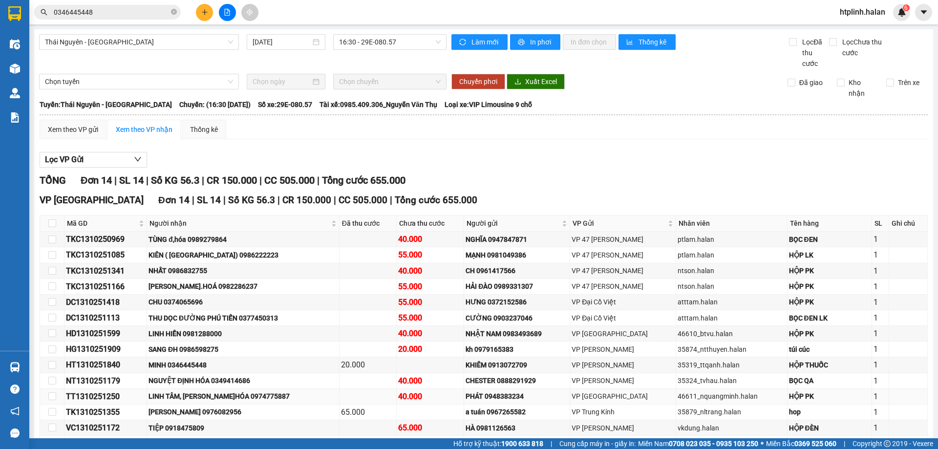
click at [237, 389] on td "LINH TÂM, [PERSON_NAME]HÓA 0974775887" at bounding box center [243, 397] width 192 height 16
click at [217, 422] on div "TIỆP 0918475809" at bounding box center [242, 427] width 189 height 11
click at [145, 421] on div "VC1310251172" at bounding box center [105, 427] width 79 height 12
click at [170, 422] on div "TIỆP 0918475809" at bounding box center [242, 427] width 189 height 11
click at [175, 422] on div "TIỆP 0918475809" at bounding box center [242, 427] width 189 height 11
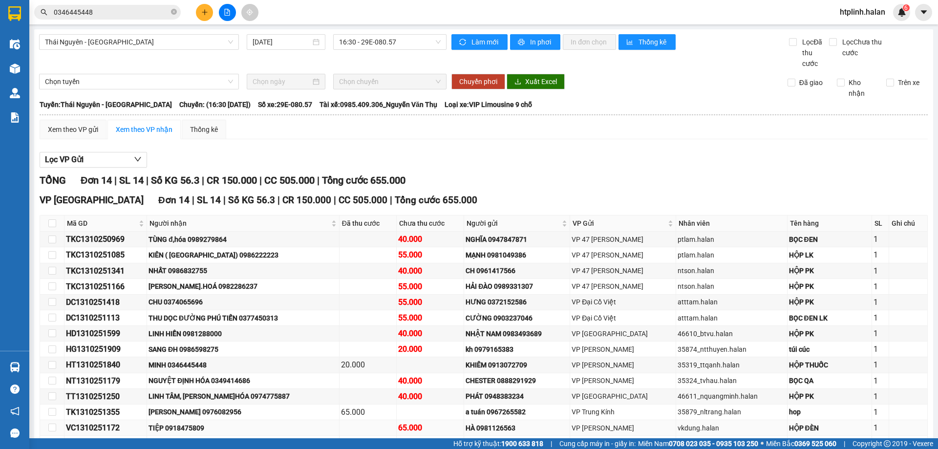
click at [180, 422] on div "TIỆP 0918475809" at bounding box center [242, 427] width 189 height 11
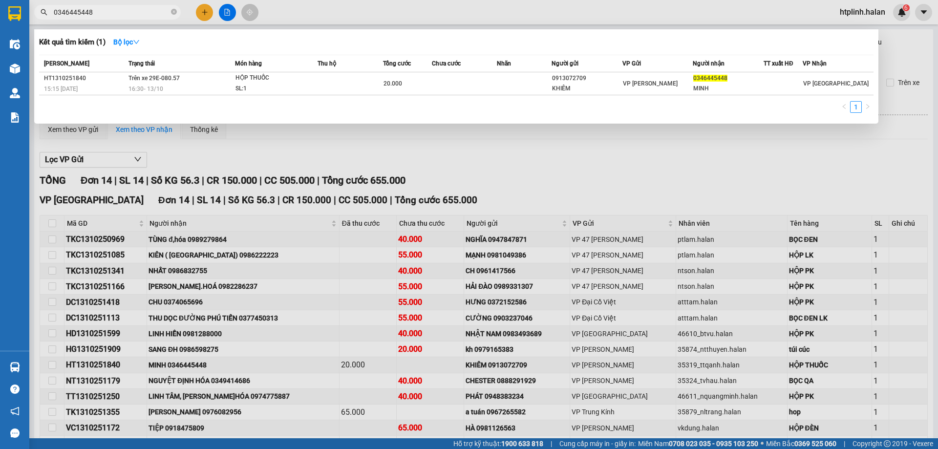
click at [139, 19] on span "0346445448" at bounding box center [107, 12] width 147 height 15
click at [137, 16] on input "0346445448" at bounding box center [111, 12] width 115 height 11
click at [187, 366] on div at bounding box center [469, 224] width 938 height 449
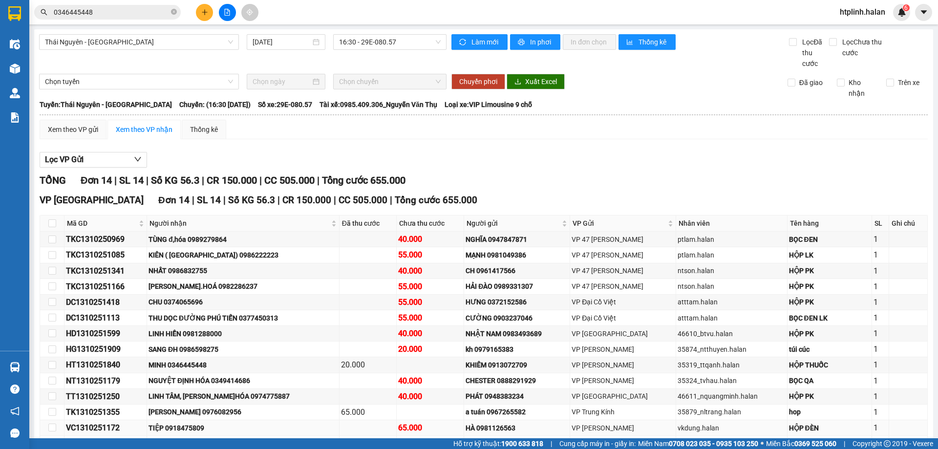
click at [189, 422] on div "TIỆP 0918475809" at bounding box center [242, 427] width 189 height 11
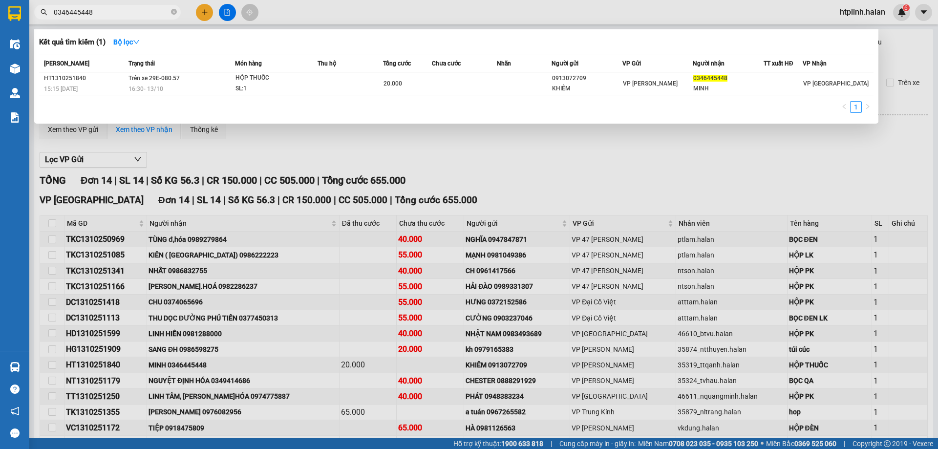
click at [124, 11] on input "0346445448" at bounding box center [111, 12] width 115 height 11
paste input "918475809"
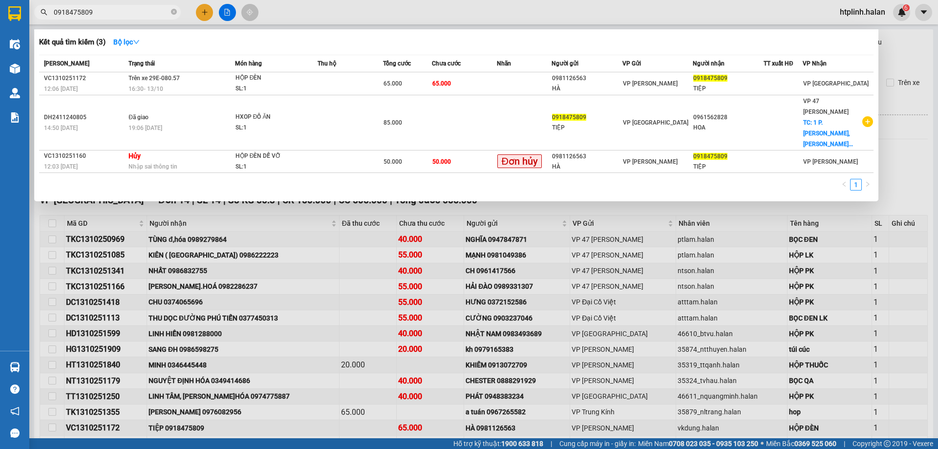
type input "0918475809"
click at [308, 209] on div at bounding box center [469, 224] width 938 height 449
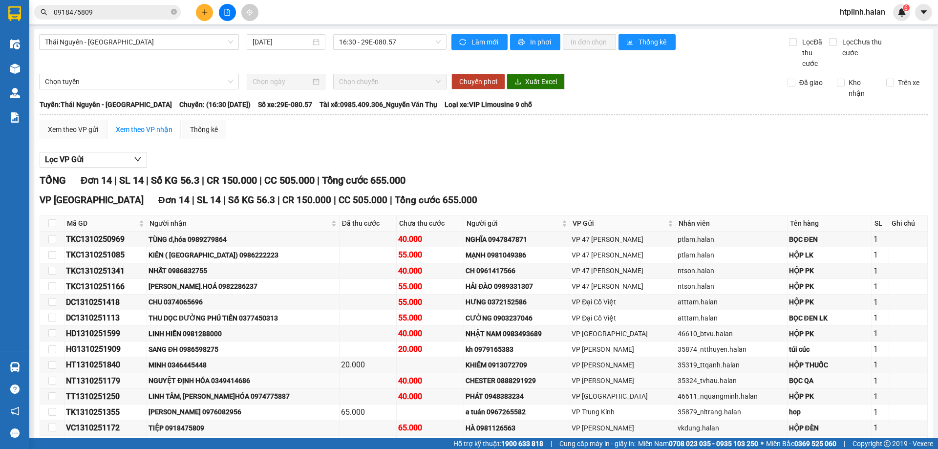
drag, startPoint x: 223, startPoint y: 329, endPoint x: 279, endPoint y: 338, distance: 57.0
click at [279, 373] on td "NGUYỆT ĐỊNH HÓA 0349414686" at bounding box center [243, 381] width 192 height 16
click at [281, 373] on td "NGUYỆT ĐỊNH HÓA 0349414686" at bounding box center [243, 381] width 192 height 16
click at [202, 406] on div "[PERSON_NAME] 0976082956" at bounding box center [242, 411] width 189 height 11
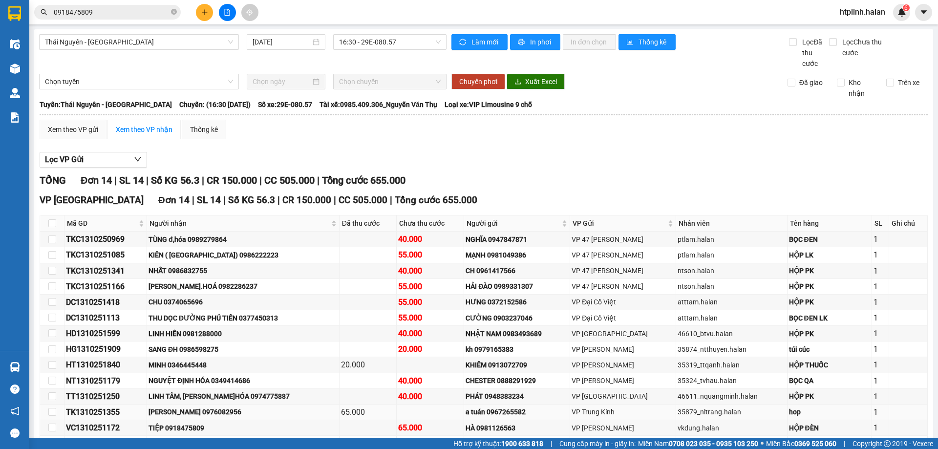
click at [209, 406] on div "[PERSON_NAME] 0976082956" at bounding box center [242, 411] width 189 height 11
click at [185, 422] on div "TIỆP 0918475809" at bounding box center [242, 427] width 189 height 11
click at [298, 389] on td "LINH TÂM, [PERSON_NAME]HÓA 0974775887" at bounding box center [243, 397] width 192 height 16
click at [119, 14] on input "0918475809" at bounding box center [111, 12] width 115 height 11
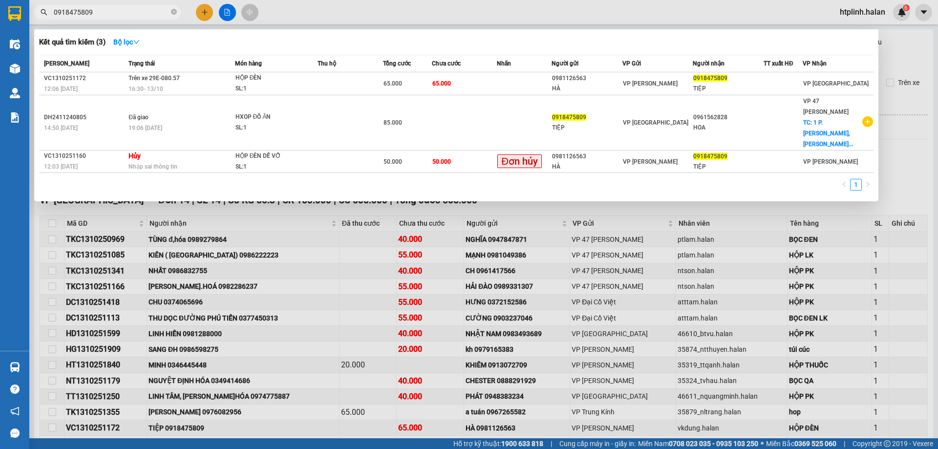
click at [287, 327] on div at bounding box center [469, 224] width 938 height 449
click at [127, 13] on input "0918475809" at bounding box center [111, 12] width 115 height 11
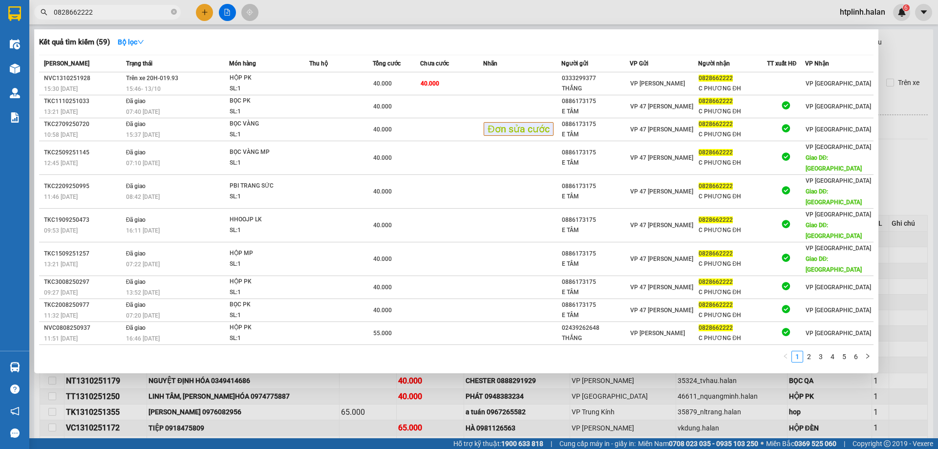
type input "0828662222"
click at [278, 370] on div at bounding box center [469, 224] width 938 height 449
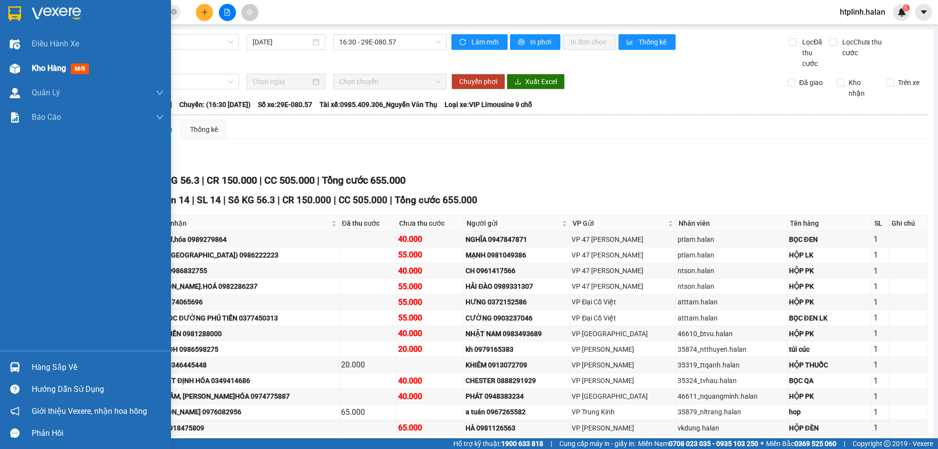
click at [46, 68] on span "Kho hàng" at bounding box center [49, 67] width 34 height 9
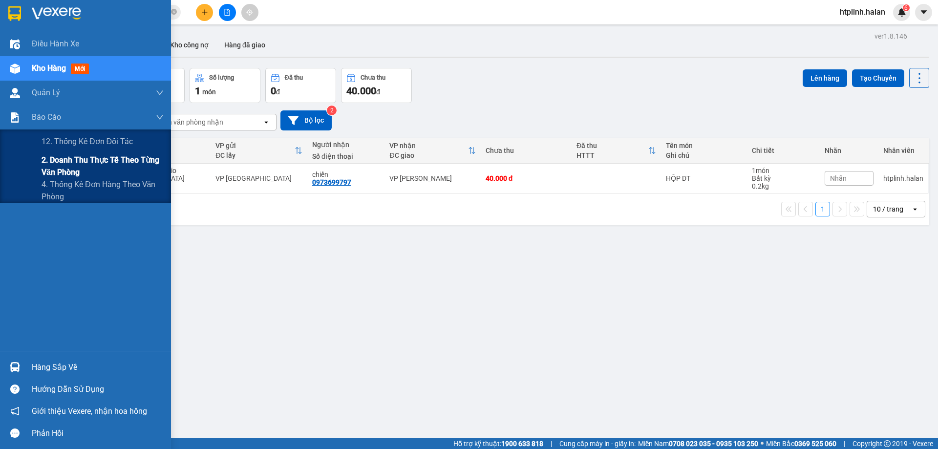
click at [66, 159] on span "2. Doanh thu thực tế theo từng văn phòng" at bounding box center [103, 166] width 122 height 24
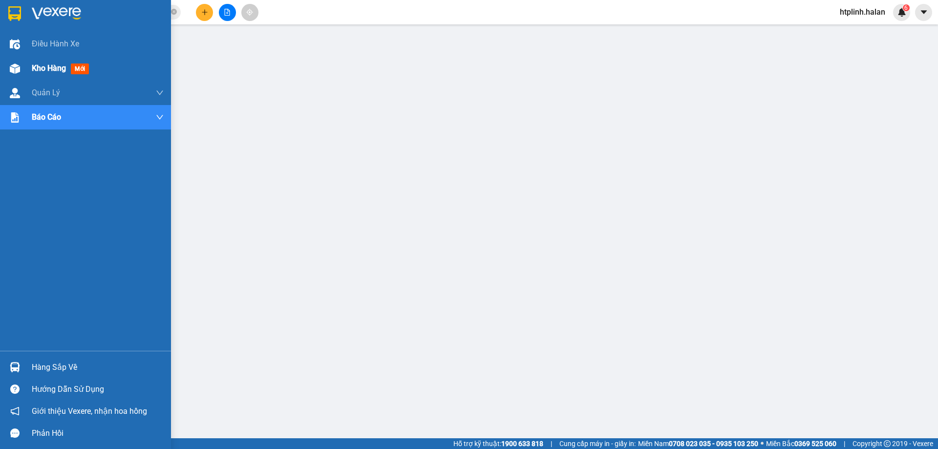
click at [5, 76] on div "Kho hàng mới" at bounding box center [85, 68] width 171 height 24
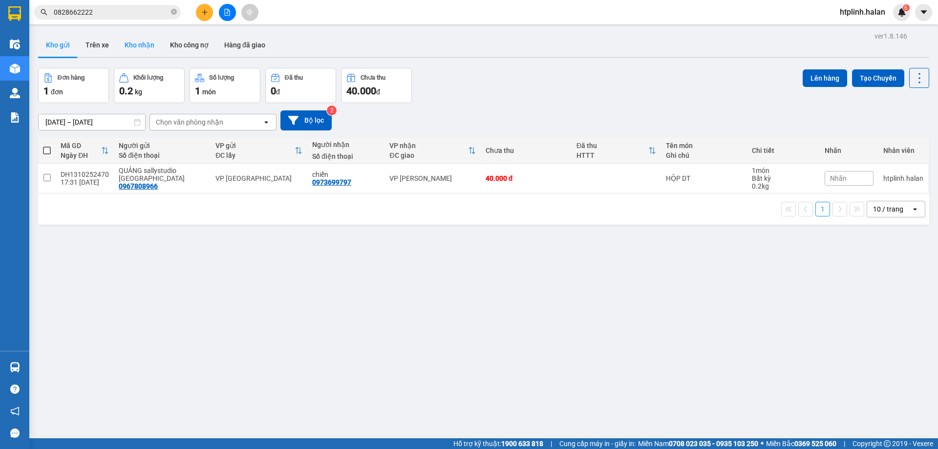
click at [130, 34] on button "Kho nhận" at bounding box center [139, 44] width 45 height 23
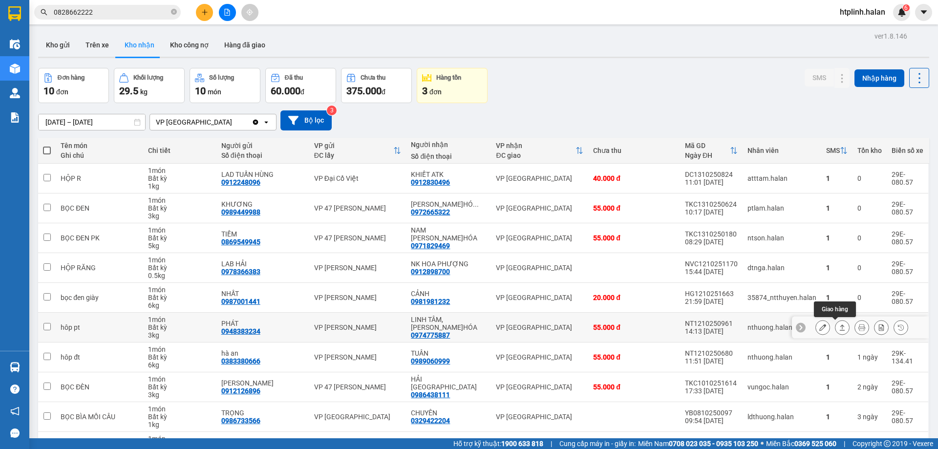
click at [838, 324] on icon at bounding box center [841, 327] width 7 height 7
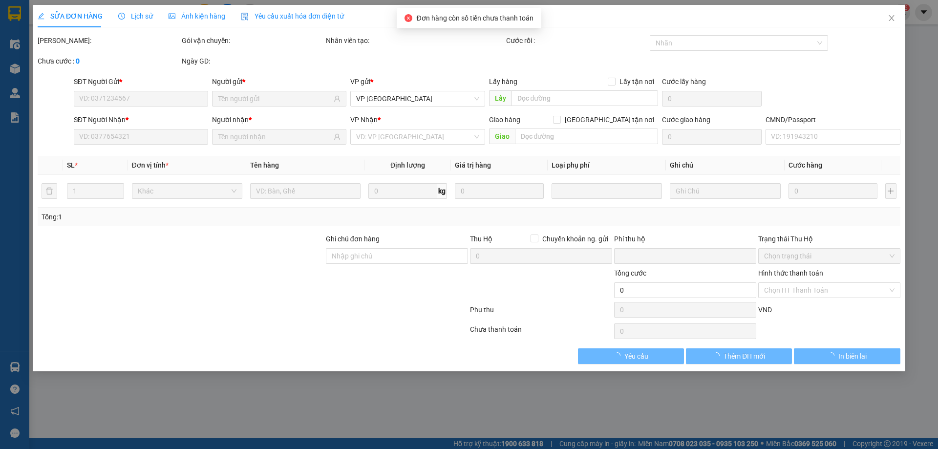
type input "0948383234"
type input "PHÁT"
type input "0974775887"
type input "LINH TÂM, [PERSON_NAME]HÓA"
type input "0"
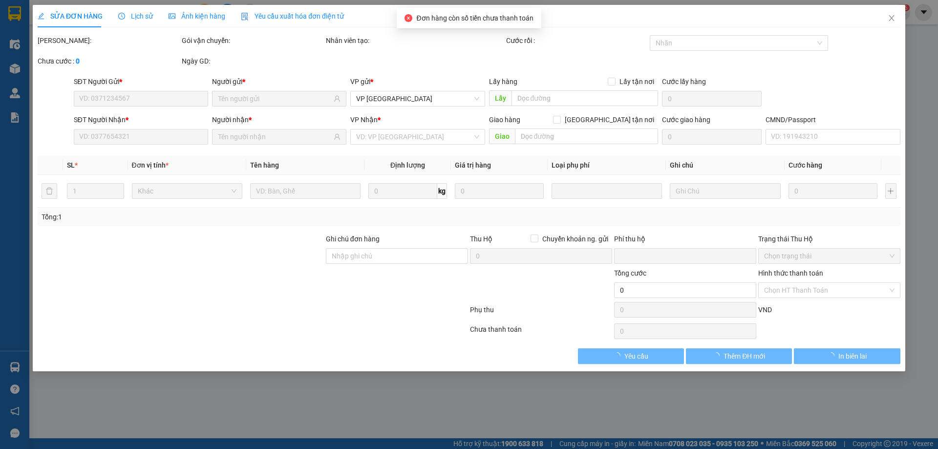
type input "55.000"
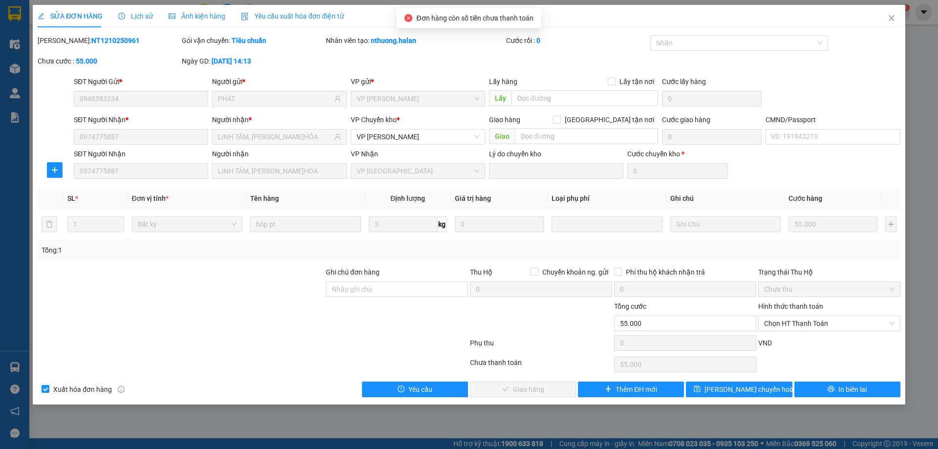
drag, startPoint x: 791, startPoint y: 319, endPoint x: 790, endPoint y: 332, distance: 12.7
click at [791, 320] on span "Chọn HT Thanh Toán" at bounding box center [829, 323] width 130 height 15
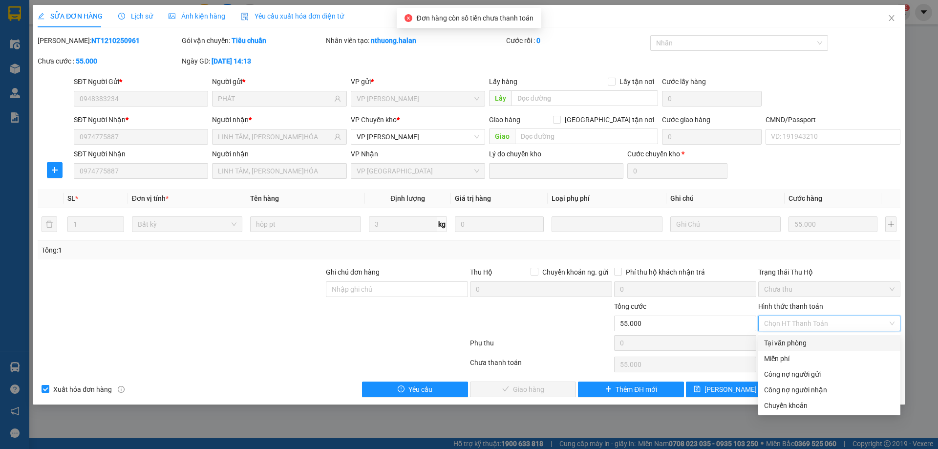
click at [790, 341] on div "Tại văn phòng" at bounding box center [829, 342] width 130 height 11
type input "0"
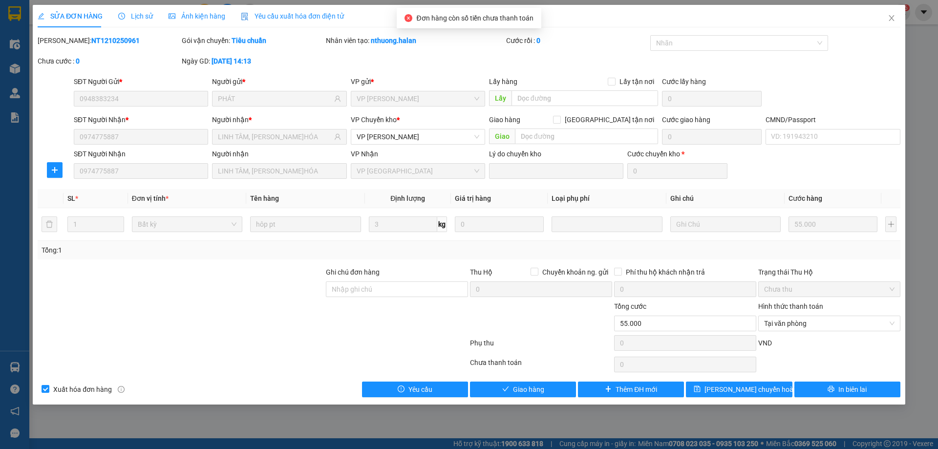
drag, startPoint x: 503, startPoint y: 373, endPoint x: 507, endPoint y: 380, distance: 8.3
click at [505, 377] on div "Total Paid Fee 0 Total UnPaid Fee 55.000 Cash Collection Total Fee Mã ĐH: NT121…" at bounding box center [469, 216] width 862 height 362
click at [507, 380] on div "Total Paid Fee 0 Total UnPaid Fee 55.000 Cash Collection Total Fee Mã ĐH: NT121…" at bounding box center [469, 216] width 862 height 362
drag, startPoint x: 514, startPoint y: 384, endPoint x: 520, endPoint y: 381, distance: 7.0
click at [514, 384] on span "Giao hàng" at bounding box center [528, 389] width 31 height 11
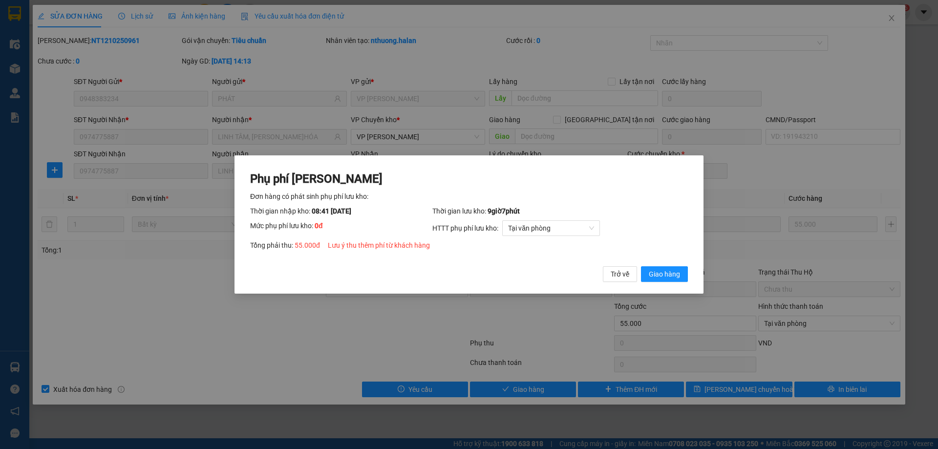
drag, startPoint x: 675, startPoint y: 284, endPoint x: 681, endPoint y: 257, distance: 28.0
click at [675, 284] on div "Phụ phí [PERSON_NAME] hàng có phát sinh phụ phí lưu kho: Thời gian nhập kho: 08…" at bounding box center [468, 224] width 469 height 139
click at [654, 271] on span "Giao hàng" at bounding box center [664, 274] width 31 height 11
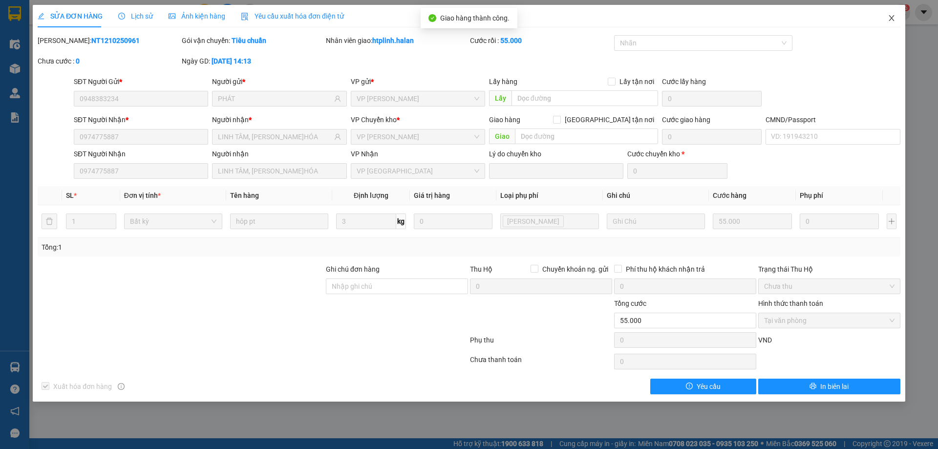
click at [888, 15] on icon "close" at bounding box center [891, 18] width 8 height 8
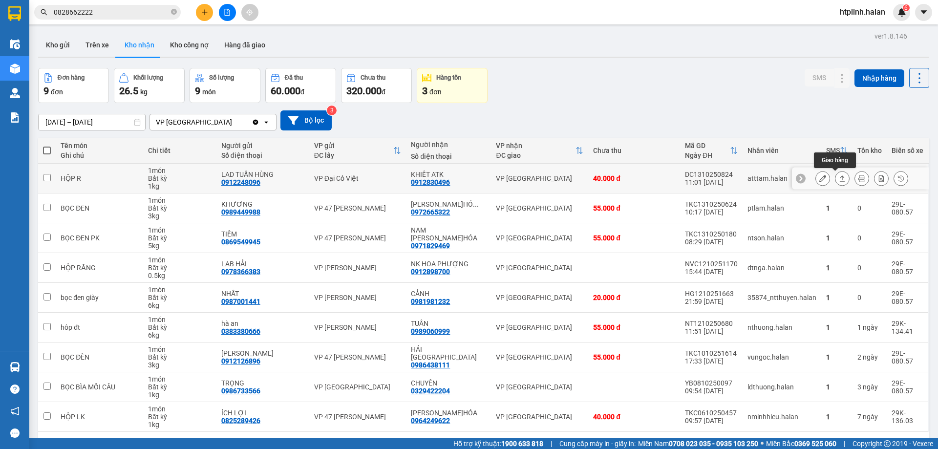
click at [838, 175] on icon at bounding box center [841, 178] width 7 height 7
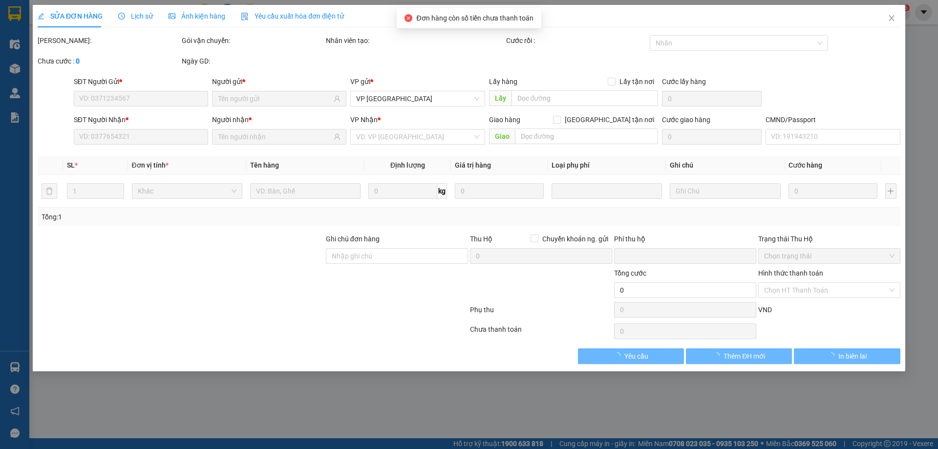
type input "0912248096"
type input "LAD TUẤN HÙNG"
type input "0912830496"
type input "KHIẾT ATK"
type input "0"
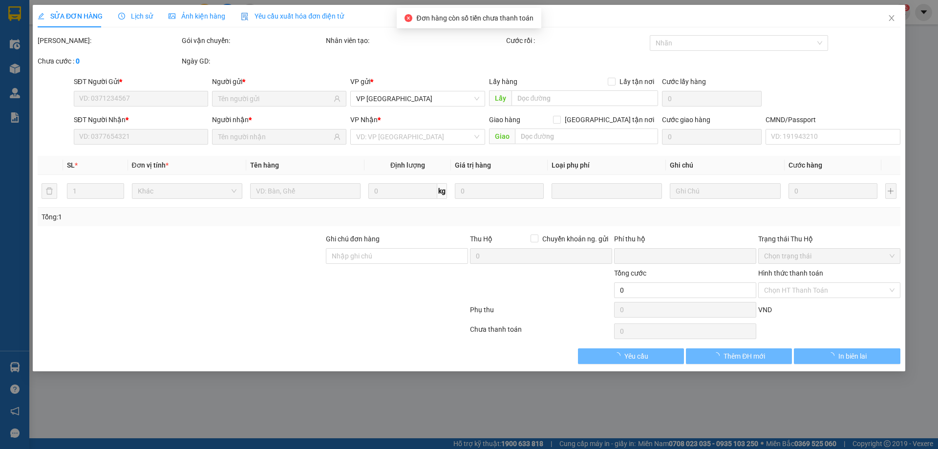
type input "40.000"
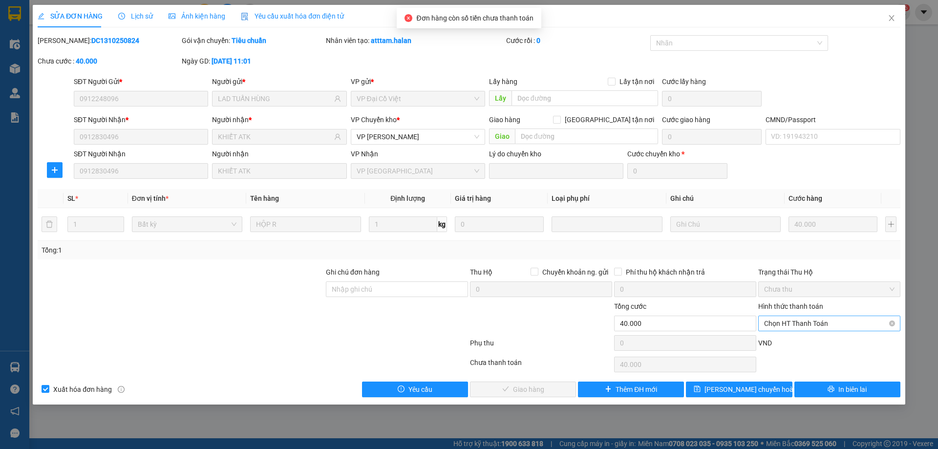
click at [799, 328] on span "Chọn HT Thanh Toán" at bounding box center [829, 323] width 130 height 15
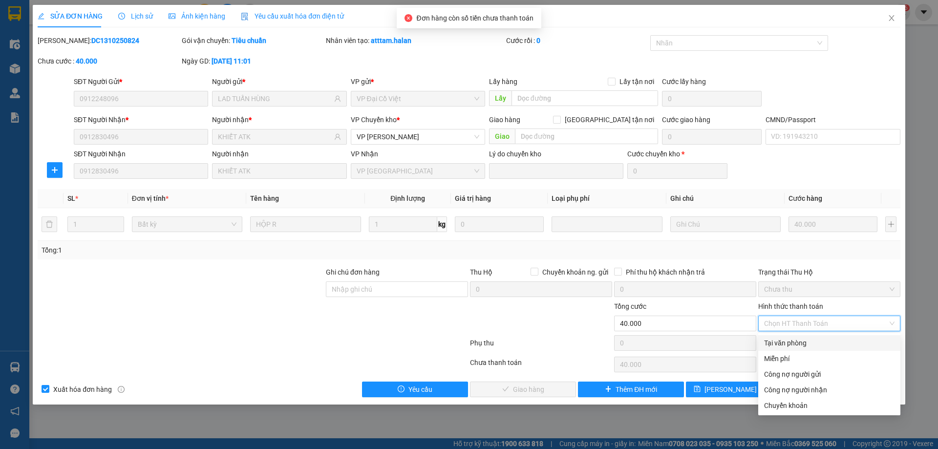
drag, startPoint x: 779, startPoint y: 348, endPoint x: 760, endPoint y: 343, distance: 19.2
click at [779, 347] on div "Tại văn phòng" at bounding box center [829, 343] width 142 height 16
type input "0"
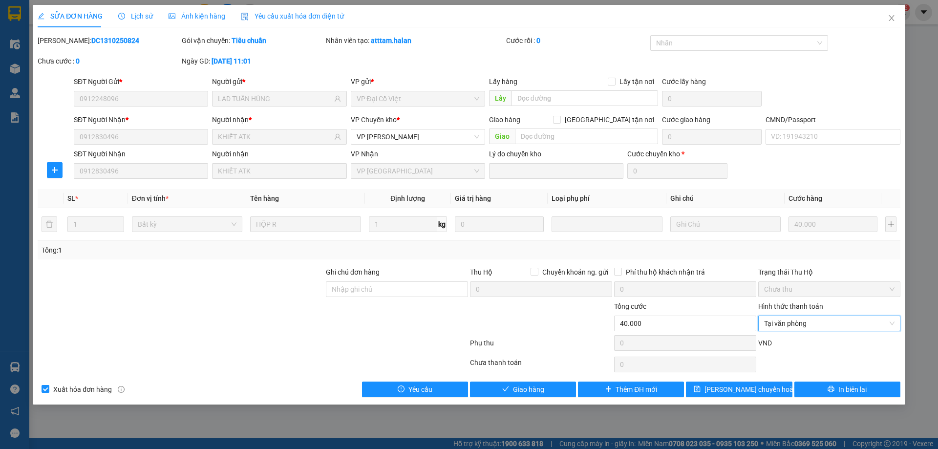
click at [521, 373] on div "Chưa thanh toán" at bounding box center [541, 365] width 144 height 17
click at [899, 25] on span "Close" at bounding box center [891, 18] width 27 height 27
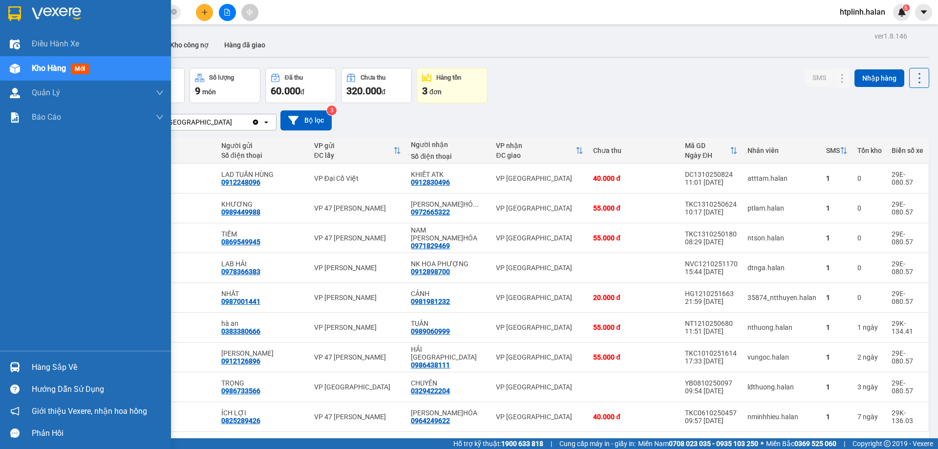
click at [23, 362] on div at bounding box center [14, 366] width 17 height 17
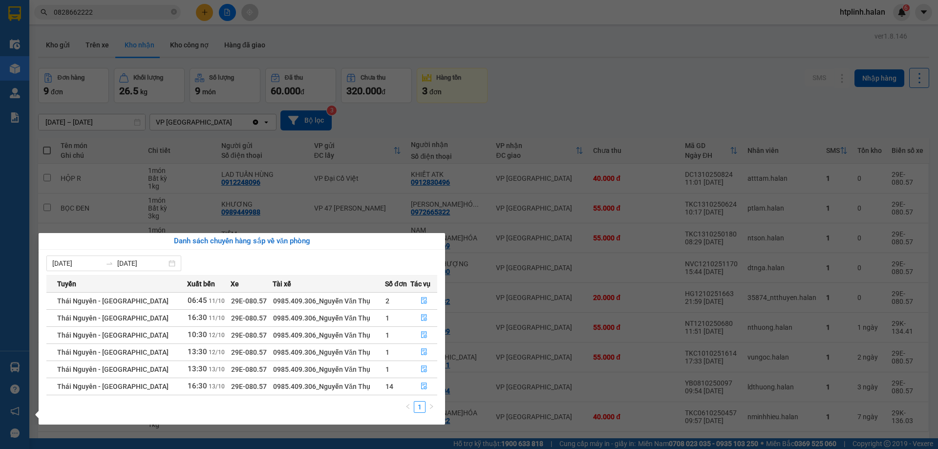
click at [478, 296] on section "Kết quả tìm kiếm ( 59 ) Bộ lọc Mã ĐH Trạng thái Món hàng Thu hộ Tổng cước Chưa …" at bounding box center [469, 224] width 938 height 449
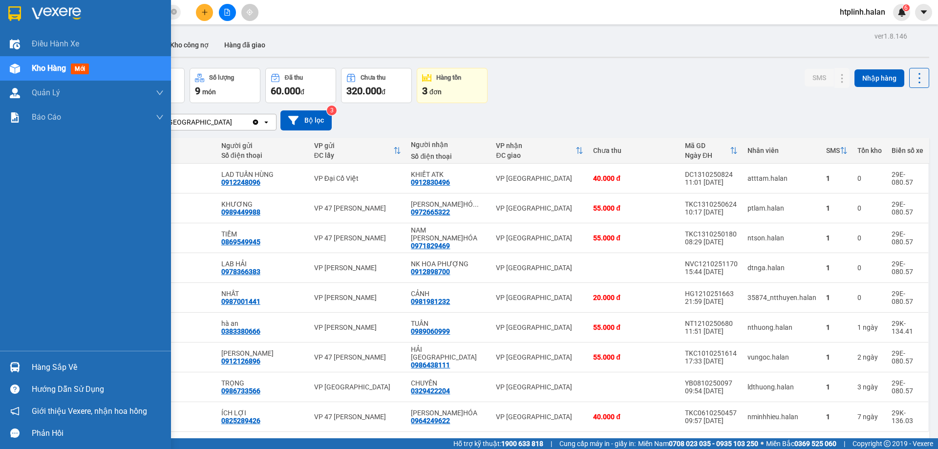
click at [24, 367] on div "Hàng sắp về" at bounding box center [85, 367] width 171 height 22
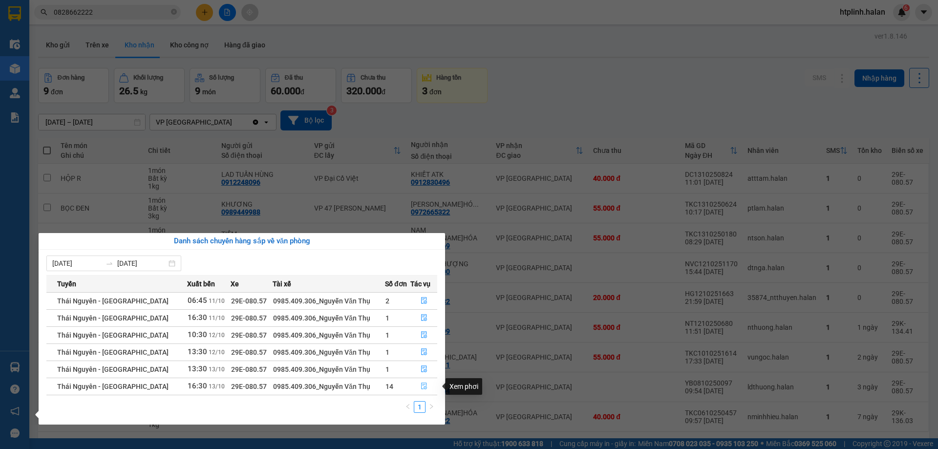
click at [424, 384] on icon "file-done" at bounding box center [423, 385] width 7 height 7
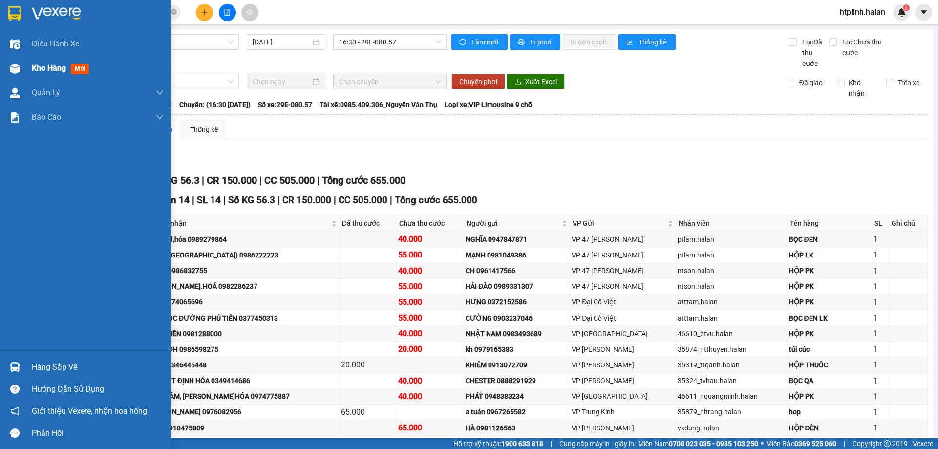
click at [21, 57] on div "Kho hàng mới" at bounding box center [85, 68] width 171 height 24
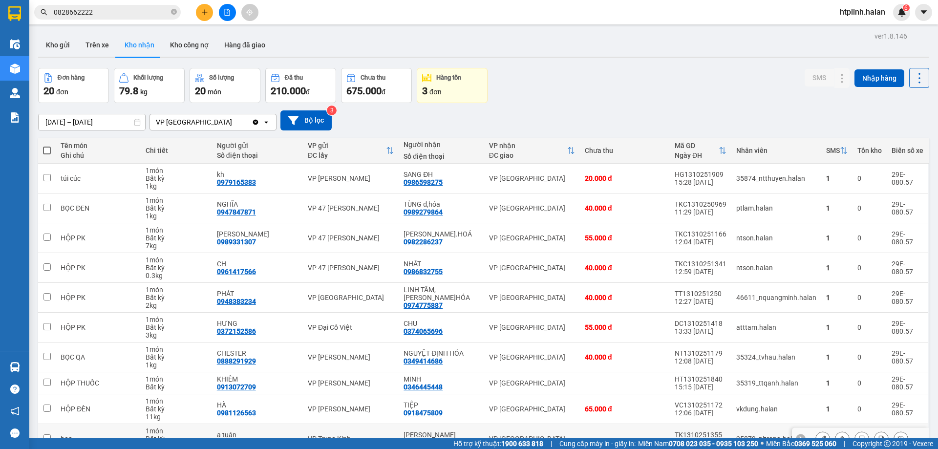
click at [835, 430] on button at bounding box center [842, 438] width 14 height 17
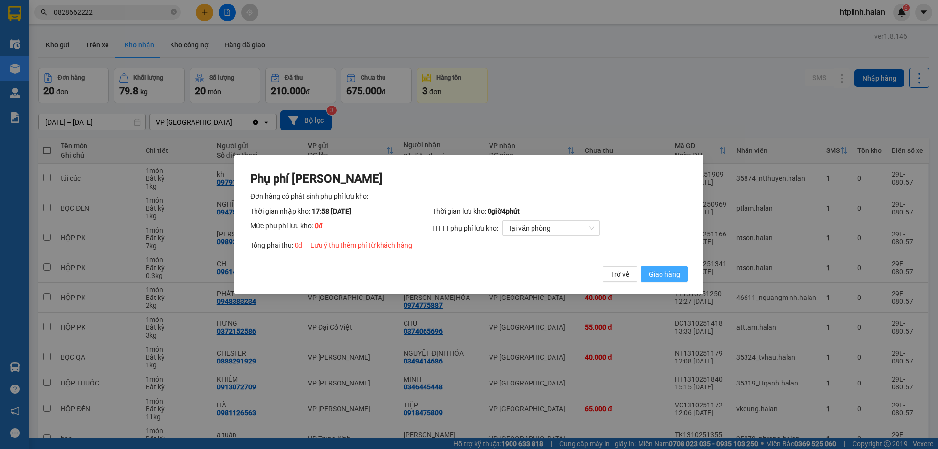
click at [662, 279] on span "Giao hàng" at bounding box center [664, 274] width 31 height 11
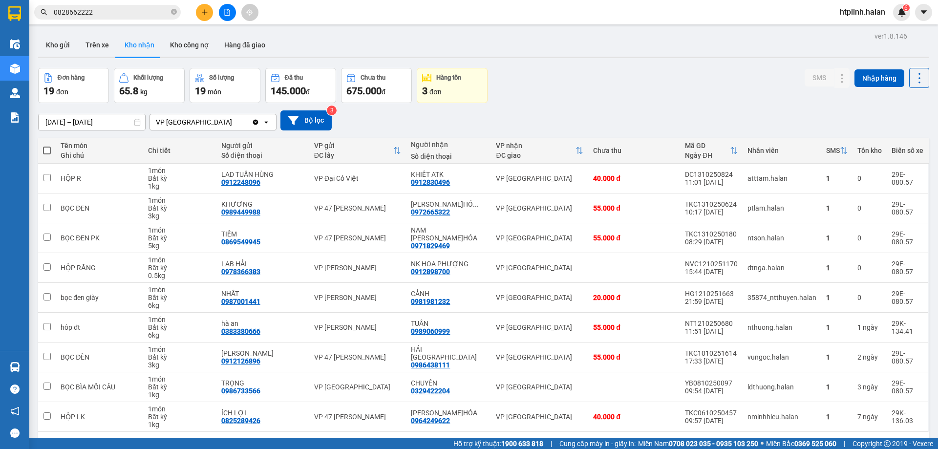
click at [800, 440] on button "1" at bounding box center [805, 447] width 15 height 15
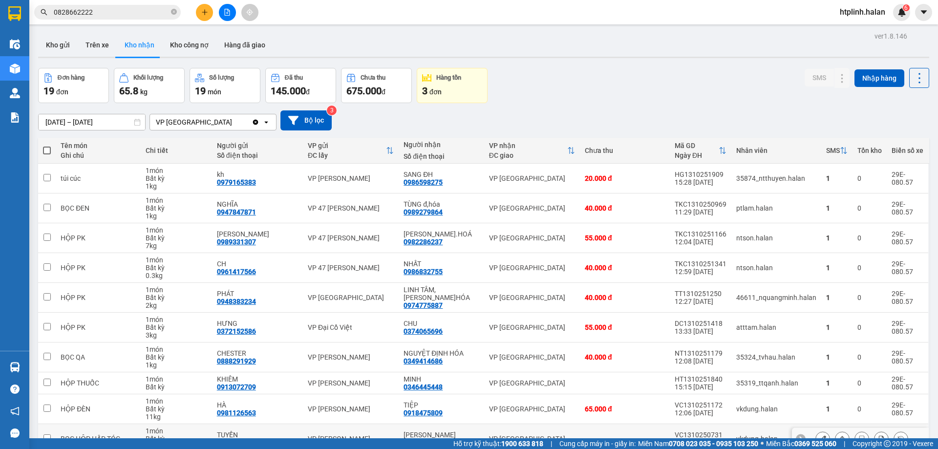
click at [835, 430] on button at bounding box center [842, 438] width 14 height 17
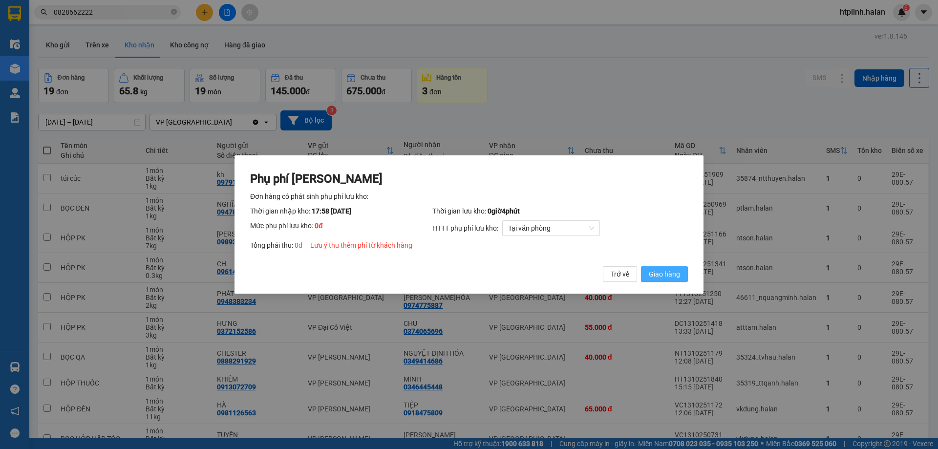
click at [668, 272] on span "Giao hàng" at bounding box center [664, 274] width 31 height 11
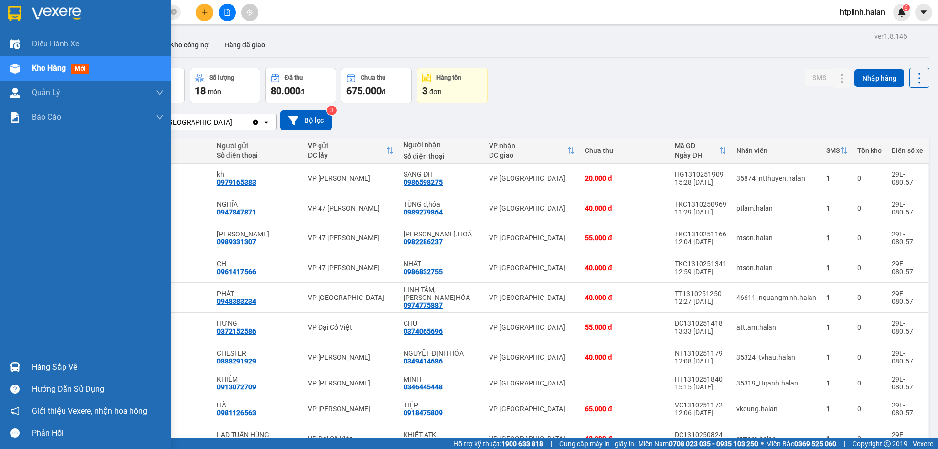
click at [34, 360] on div "Hàng sắp về" at bounding box center [85, 367] width 171 height 22
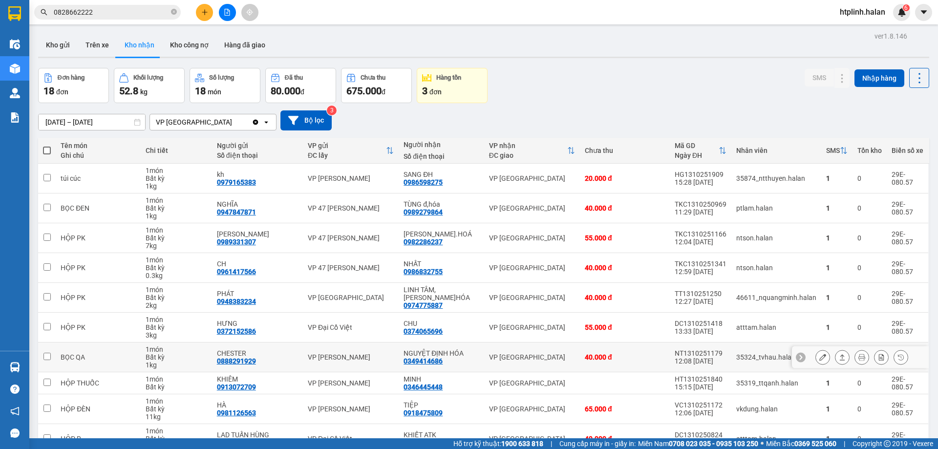
click at [573, 306] on section "Kết quả tìm kiếm ( 59 ) Bộ lọc Mã ĐH Trạng thái Món hàng Thu hộ Tổng cước Chưa …" at bounding box center [469, 224] width 938 height 449
click at [293, 349] on div "CHESTER 0888291929" at bounding box center [257, 357] width 81 height 16
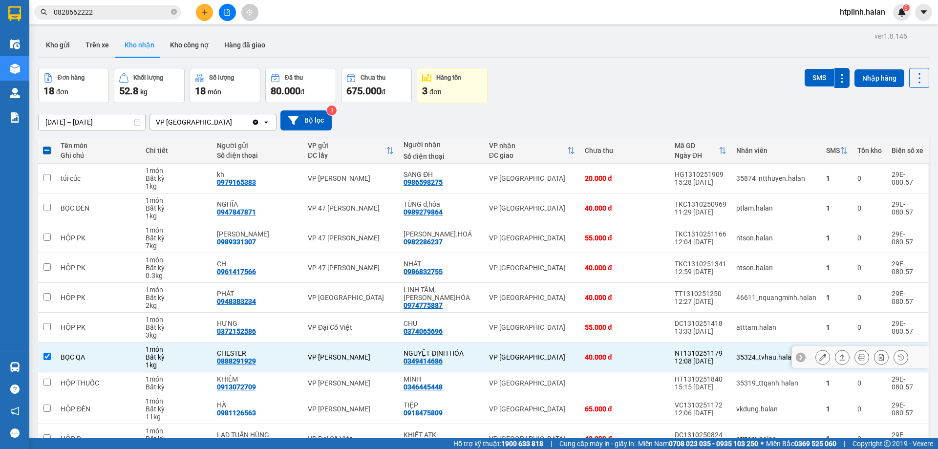
click at [249, 349] on div "CHESTER" at bounding box center [257, 353] width 81 height 8
checkbox input "false"
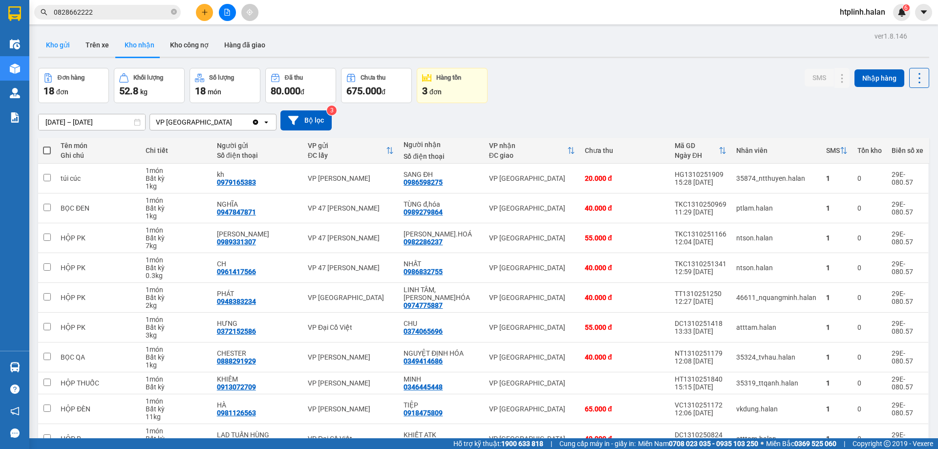
click at [56, 48] on button "Kho gửi" at bounding box center [58, 44] width 40 height 23
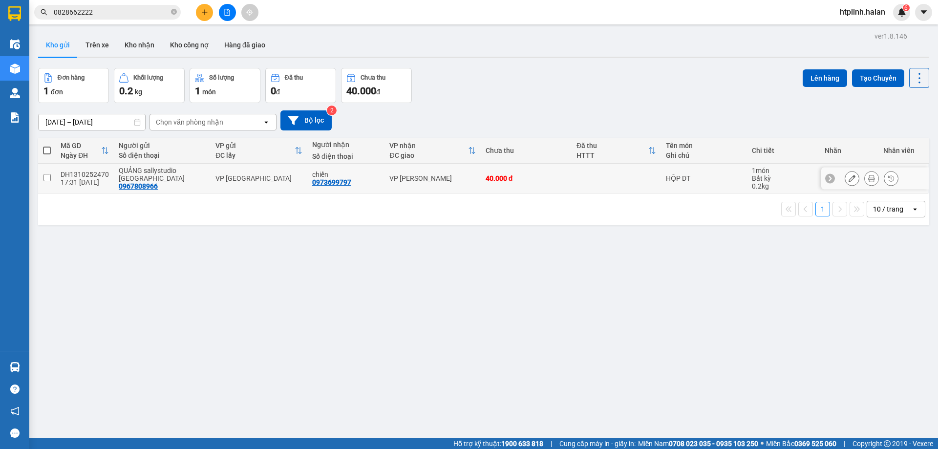
click at [323, 178] on div "0973699797" at bounding box center [331, 182] width 39 height 8
click at [459, 174] on div "VP [PERSON_NAME]" at bounding box center [432, 178] width 86 height 8
checkbox input "true"
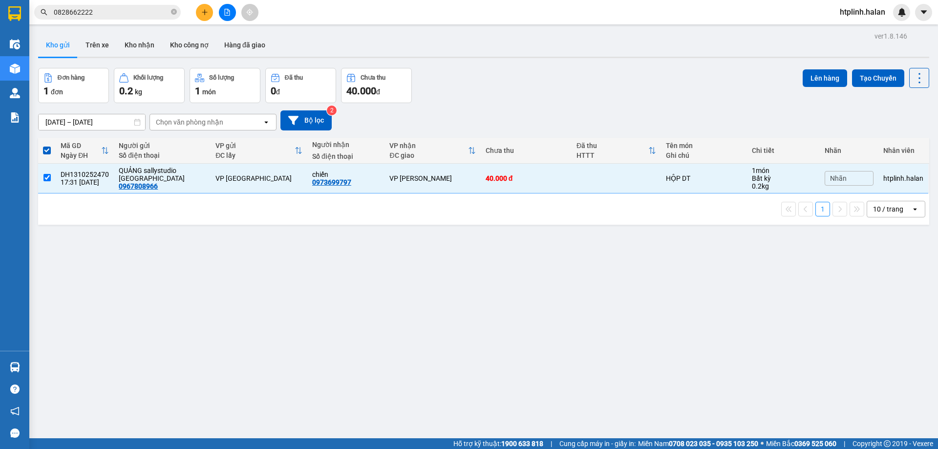
click at [796, 68] on div "Đơn hàng 1 đơn Khối lượng 0.2 kg Số lượng 1 món Đã thu 0 đ Chưa thu 40.000 đ Lê…" at bounding box center [483, 85] width 891 height 35
click at [802, 69] on button "Lên hàng" at bounding box center [824, 78] width 44 height 18
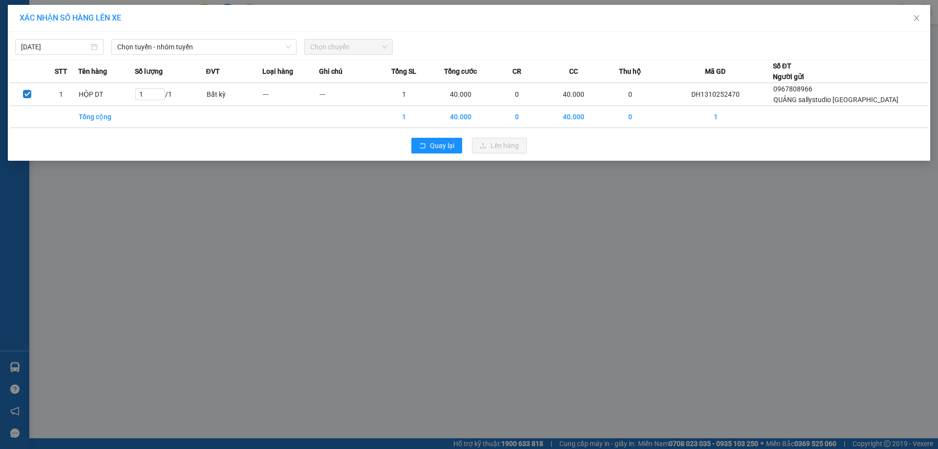
click at [235, 38] on div "[DATE] Chọn tuyến - nhóm tuyến Chọn chuyến" at bounding box center [468, 44] width 917 height 21
click at [172, 38] on div "[DATE] Chọn tuyến - nhóm tuyến Chọn chuyến" at bounding box center [468, 44] width 917 height 21
click at [174, 46] on span "Chọn tuyến - nhóm tuyến" at bounding box center [203, 47] width 173 height 15
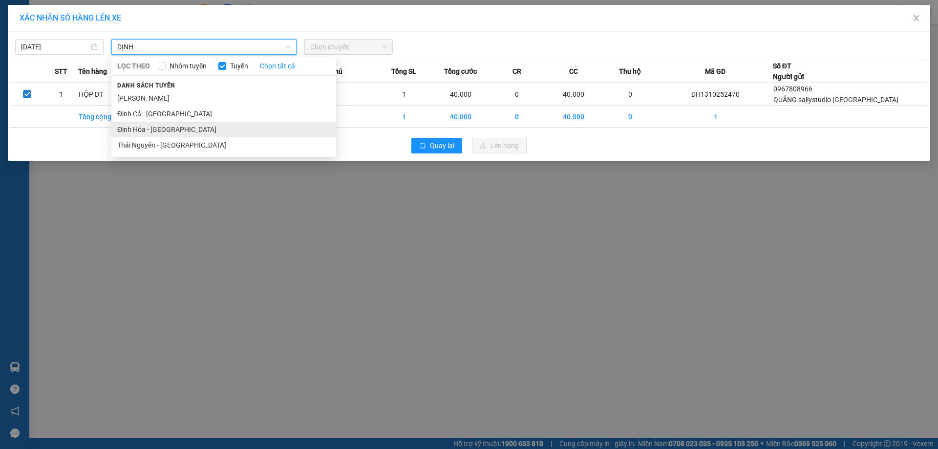
type input "DỊNH"
click at [174, 131] on li "Định Hóa - [GEOGRAPHIC_DATA]" at bounding box center [223, 130] width 225 height 16
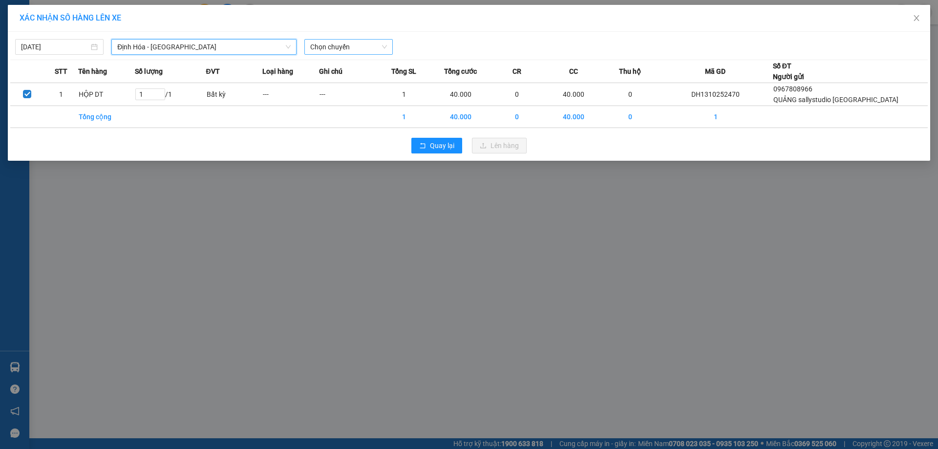
click at [373, 53] on div "Chọn chuyến" at bounding box center [348, 47] width 88 height 16
click at [373, 44] on span "Chọn chuyến" at bounding box center [348, 47] width 77 height 15
click at [349, 49] on span "Chọn chuyến" at bounding box center [348, 47] width 77 height 15
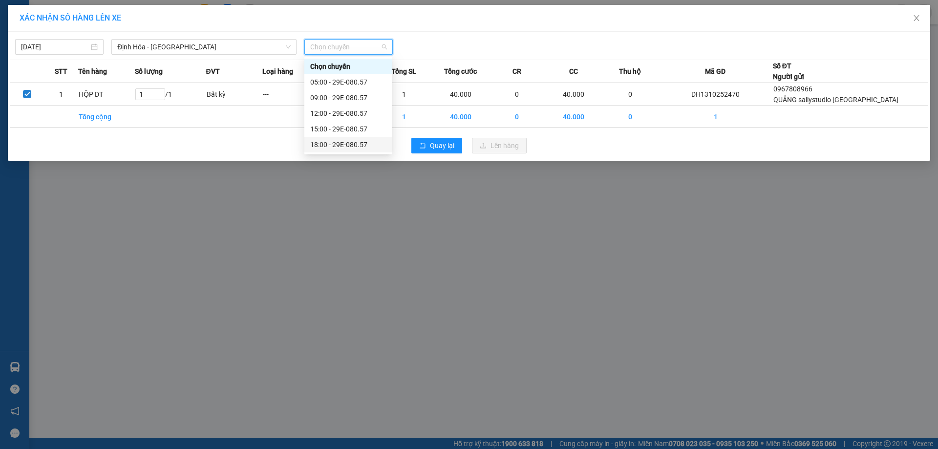
click at [337, 147] on div "18:00 - 29E-080.57" at bounding box center [348, 144] width 76 height 11
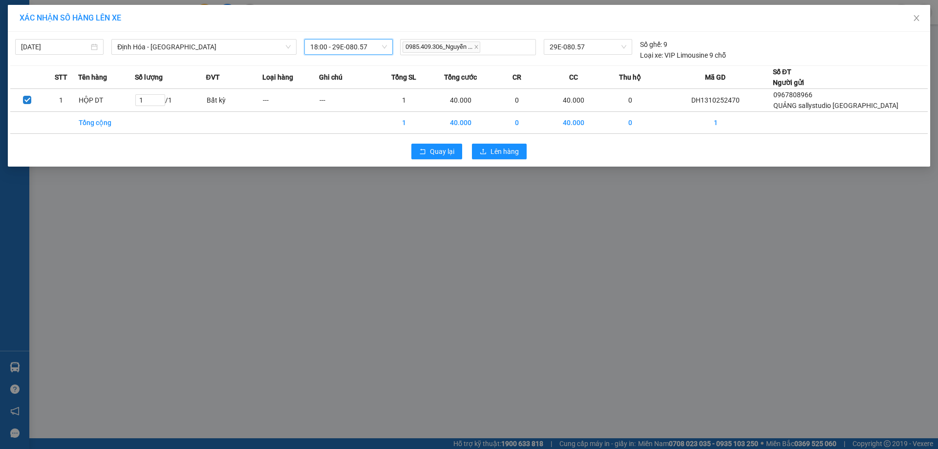
click at [467, 156] on div "Quay lại Lên hàng" at bounding box center [468, 151] width 917 height 25
click at [485, 153] on icon "upload" at bounding box center [483, 151] width 7 height 7
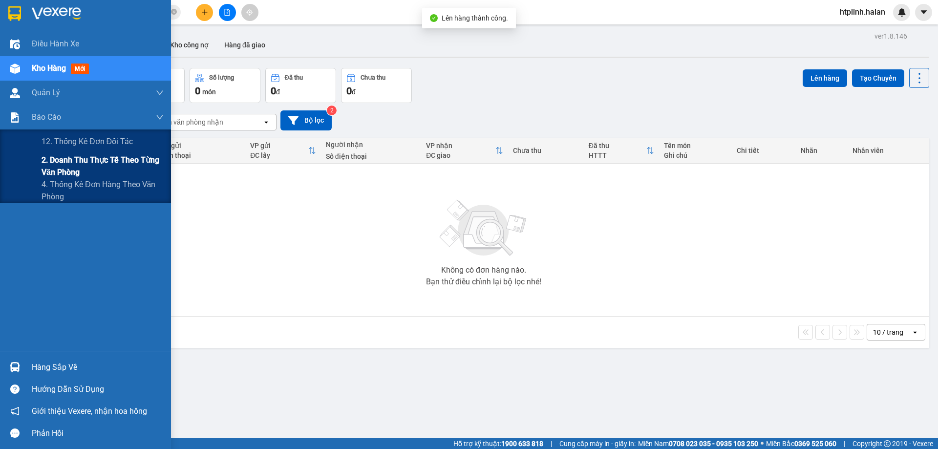
drag, startPoint x: 84, startPoint y: 176, endPoint x: 109, endPoint y: 172, distance: 25.7
click at [84, 176] on span "2. Doanh thu thực tế theo từng văn phòng" at bounding box center [103, 166] width 122 height 24
